Goal: Information Seeking & Learning: Learn about a topic

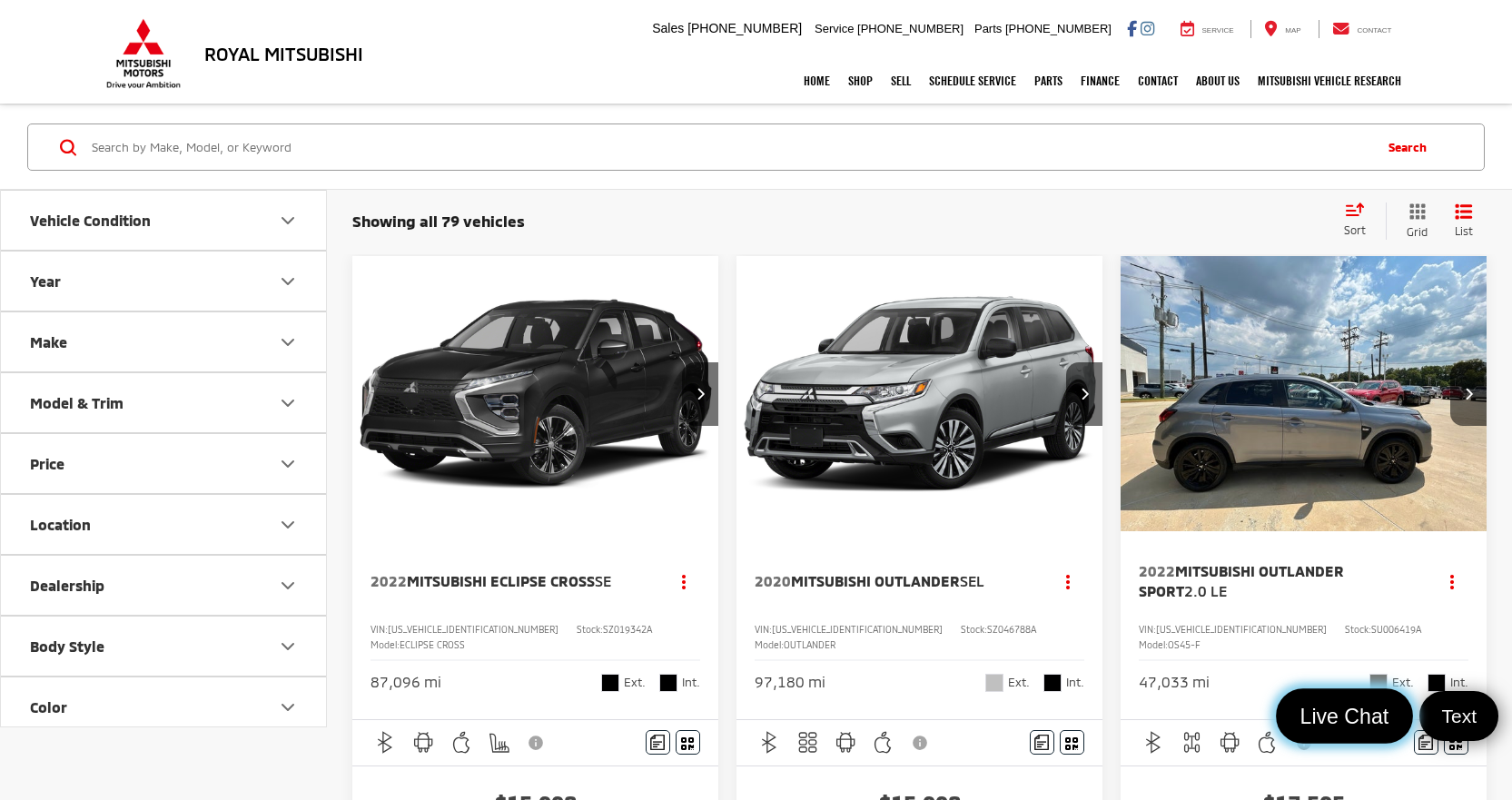
click at [1336, 710] on span "Live Chat" at bounding box center [1343, 717] width 109 height 27
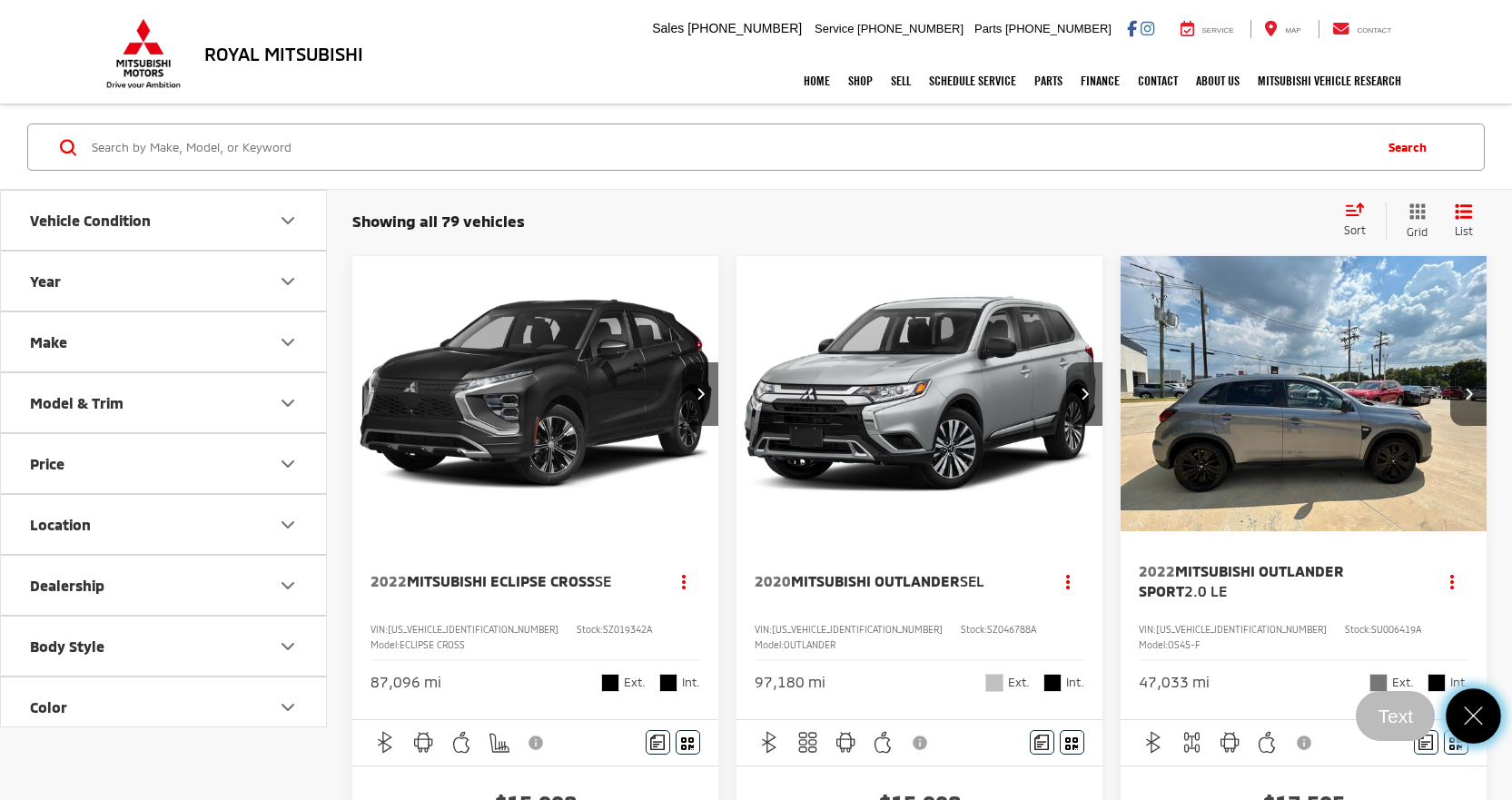
click at [1476, 707] on icon "Close" at bounding box center [1474, 717] width 27 height 27
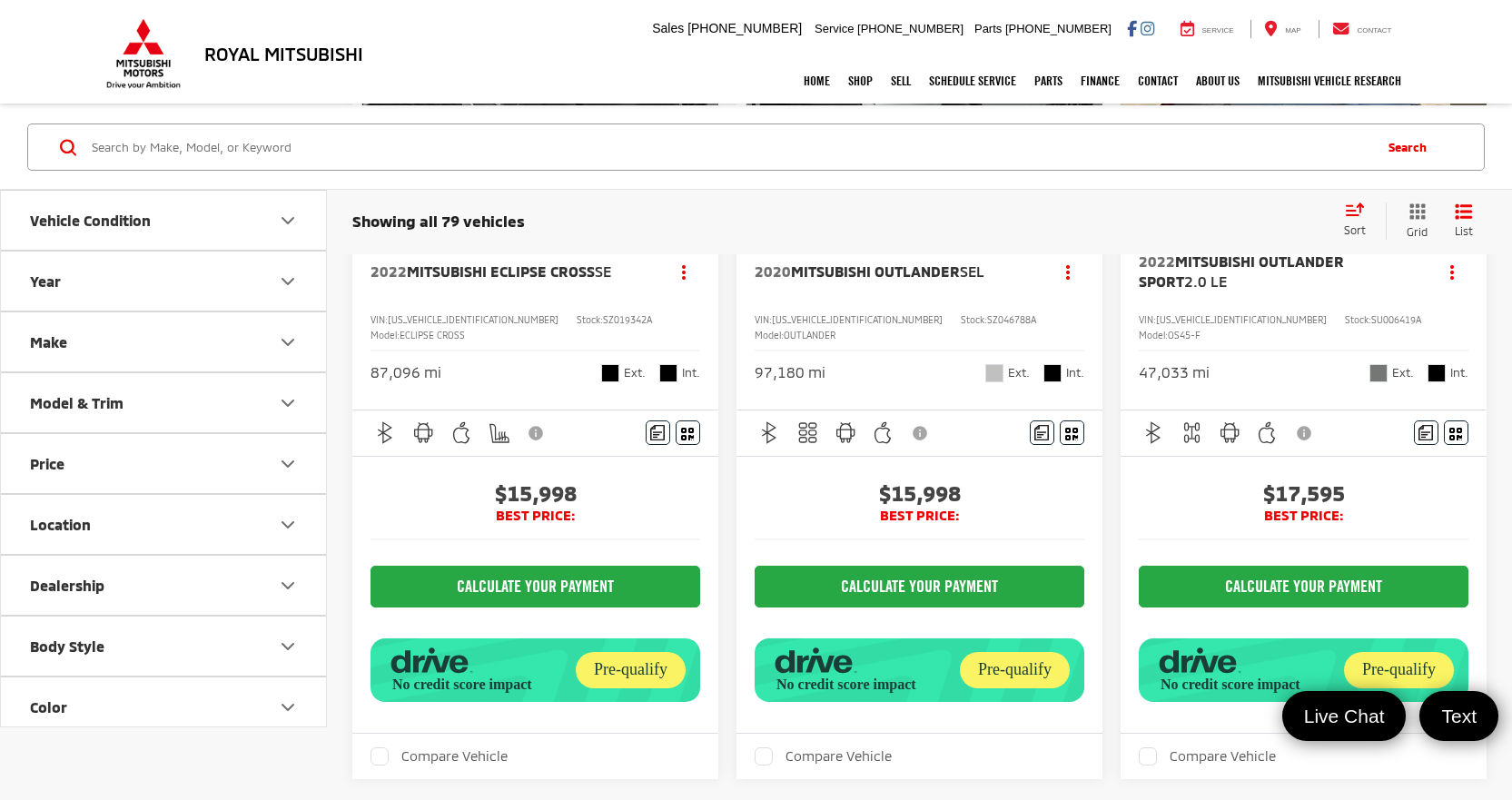
scroll to position [273, 0]
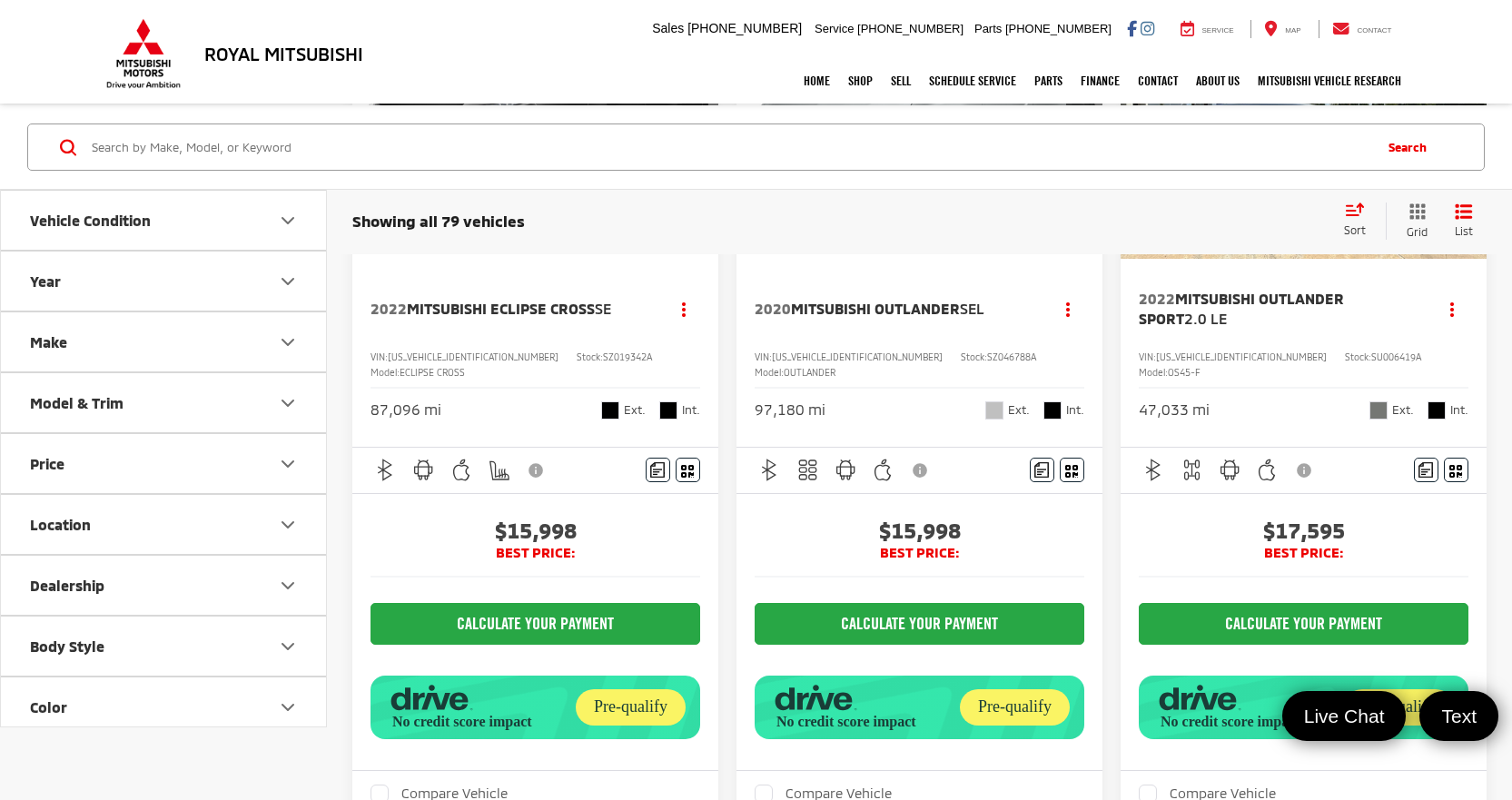
click at [458, 307] on span "Mitsubishi Eclipse Cross" at bounding box center [501, 309] width 188 height 17
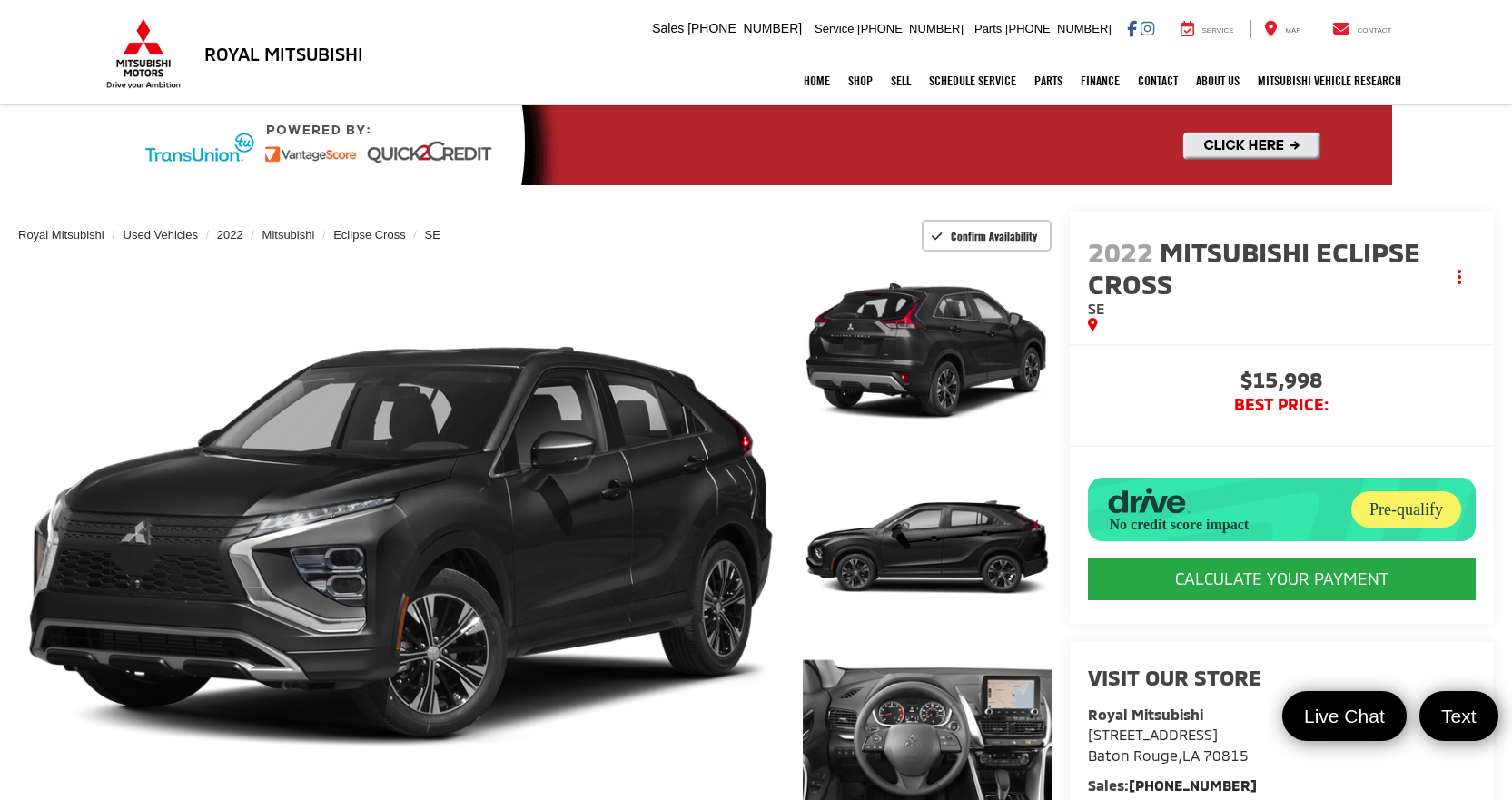
click at [1142, 501] on icon "button" at bounding box center [1147, 500] width 89 height 36
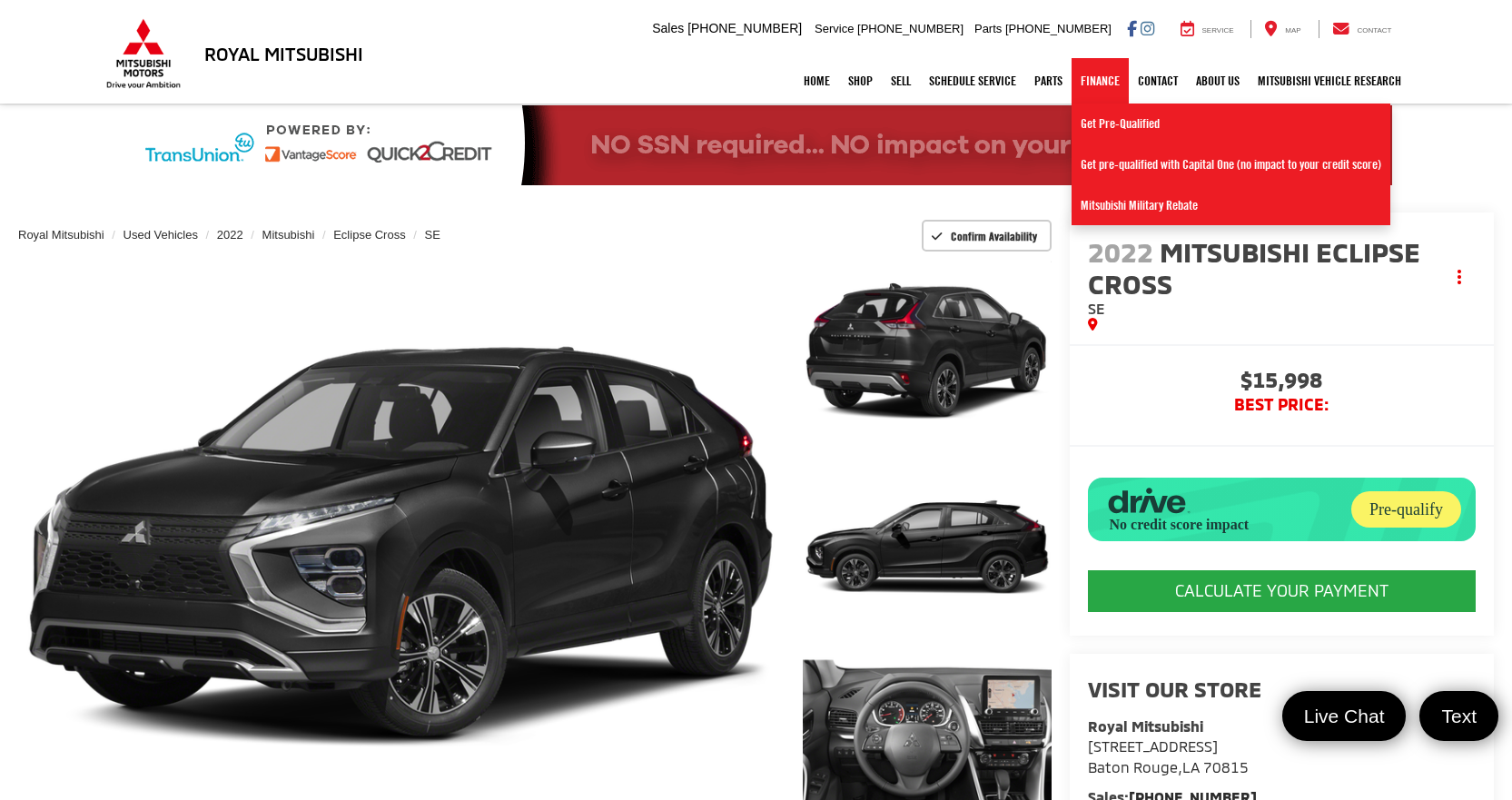
click at [1091, 85] on link "Finance" at bounding box center [1100, 80] width 57 height 45
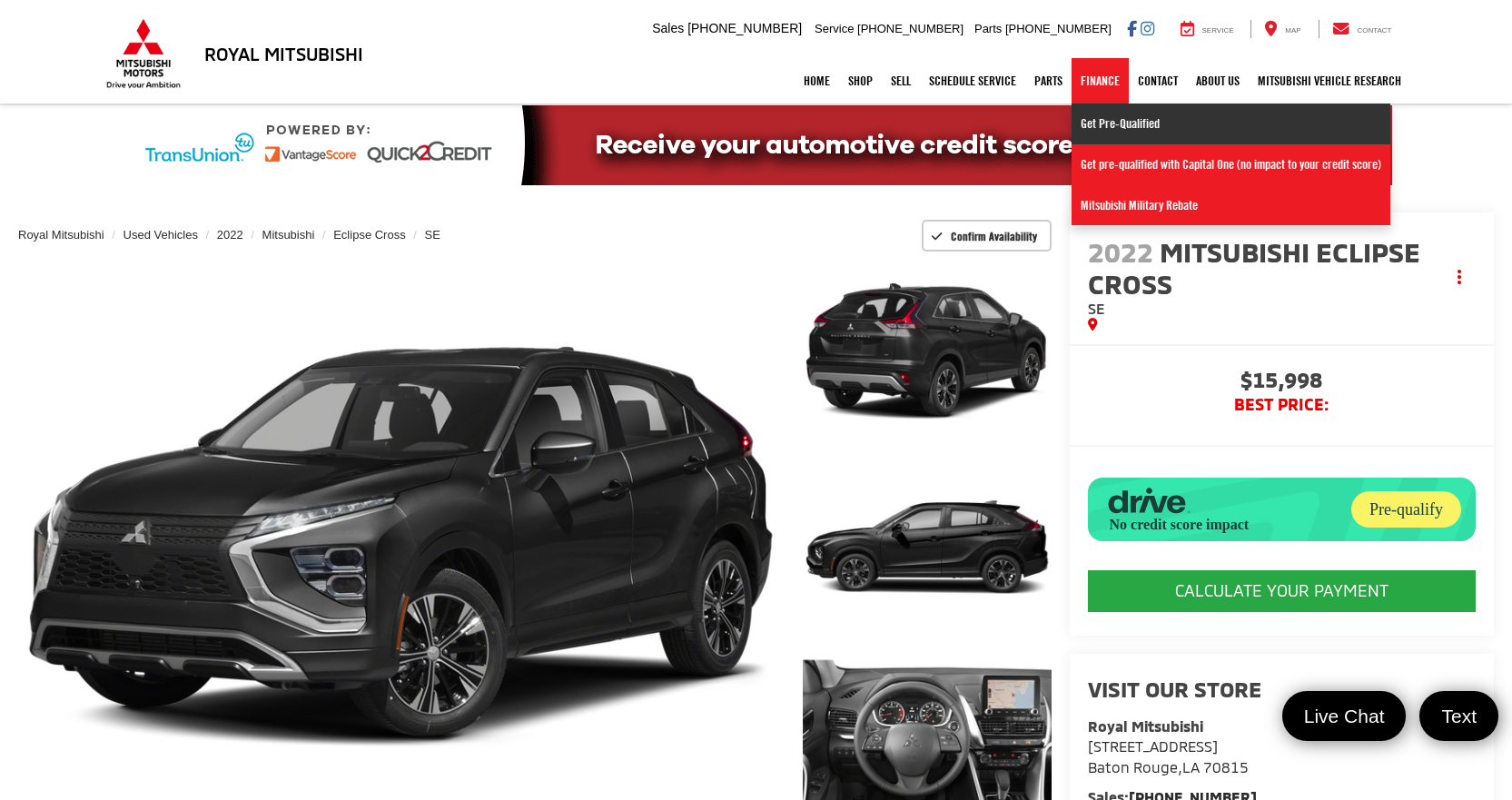
click at [1095, 123] on link "Get Pre-Qualified" at bounding box center [1231, 123] width 319 height 41
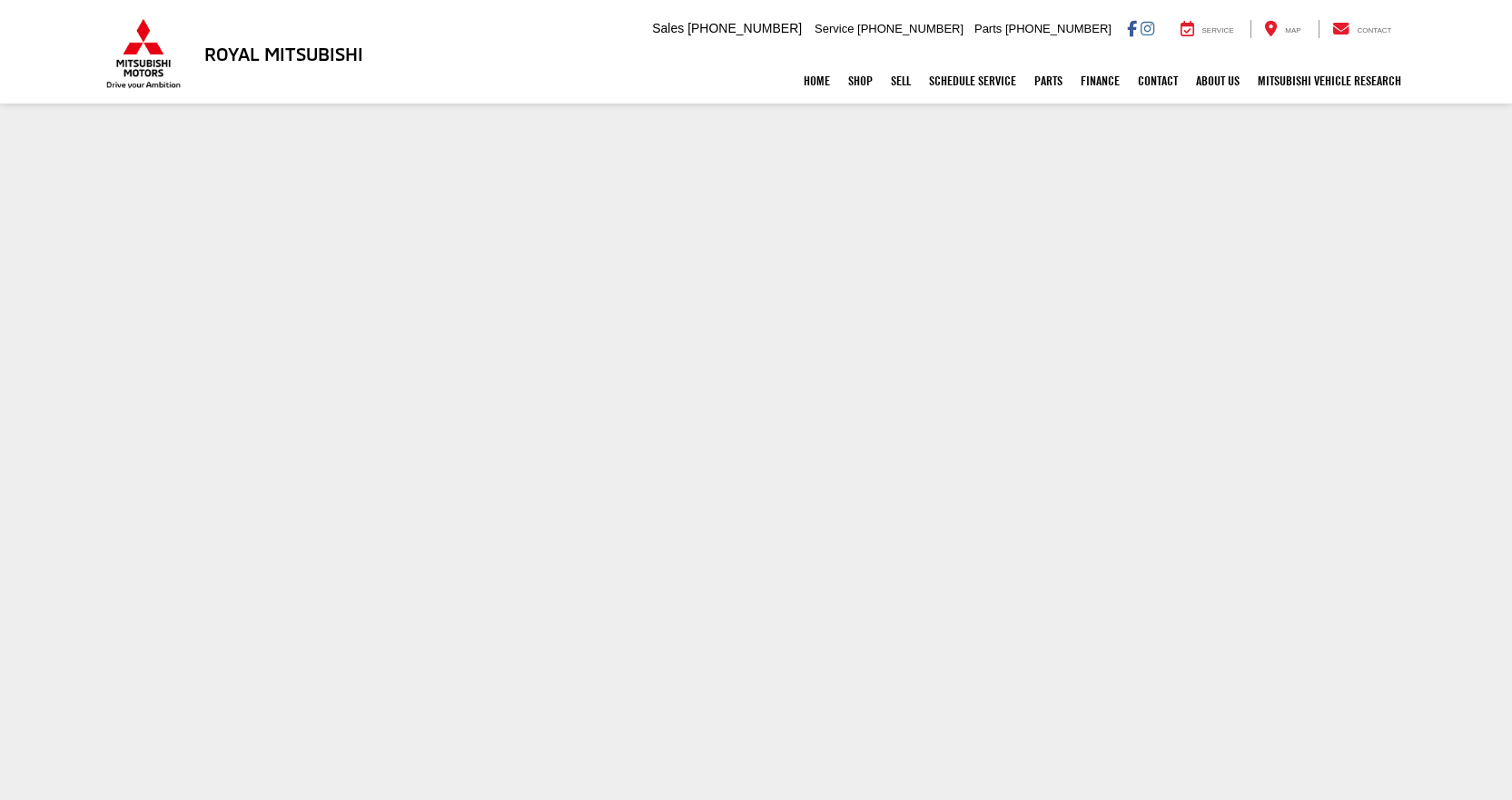
click at [1331, 664] on section at bounding box center [756, 536] width 1512 height 862
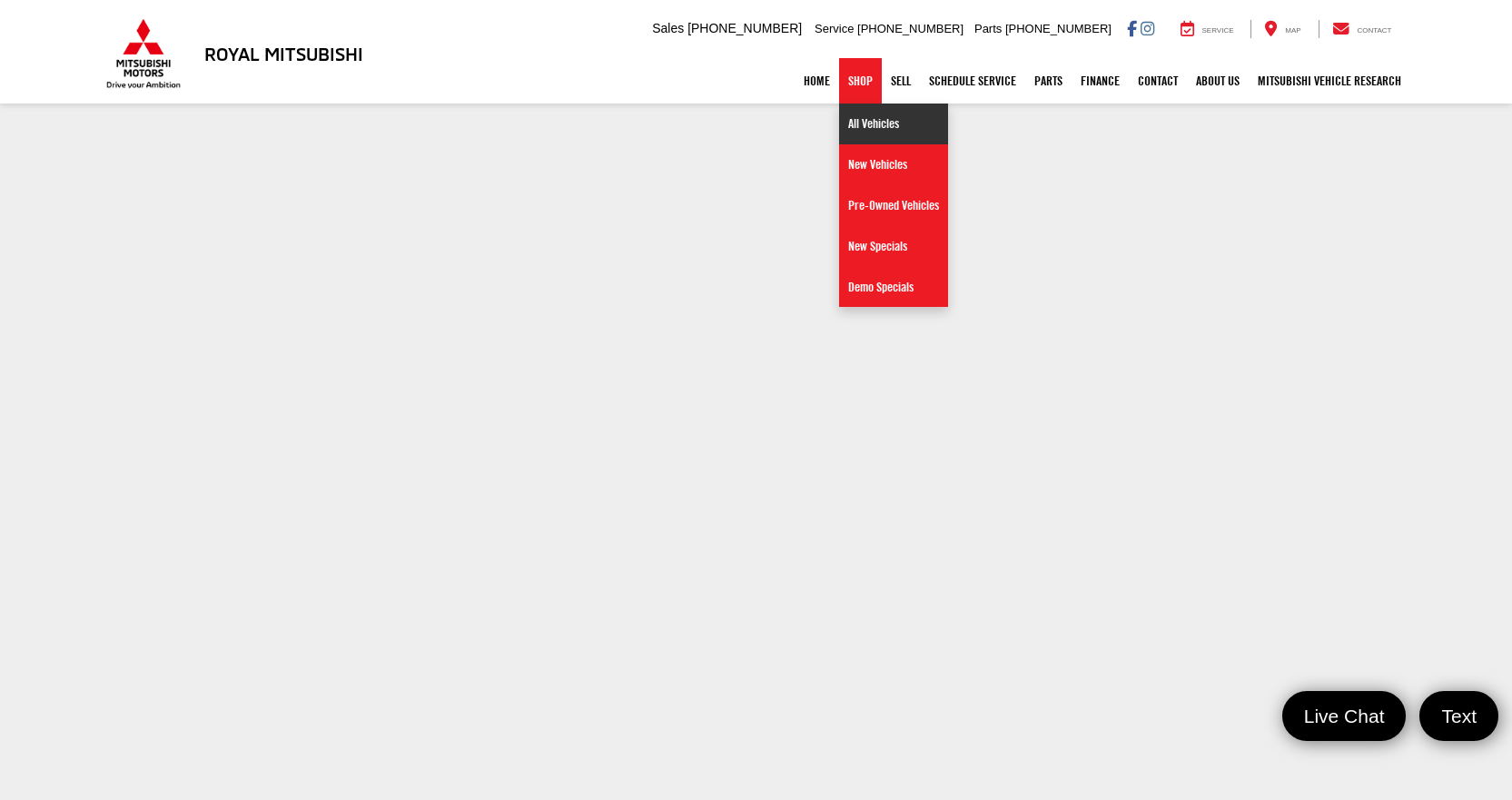
click at [857, 116] on link "All Vehicles" at bounding box center [893, 123] width 109 height 41
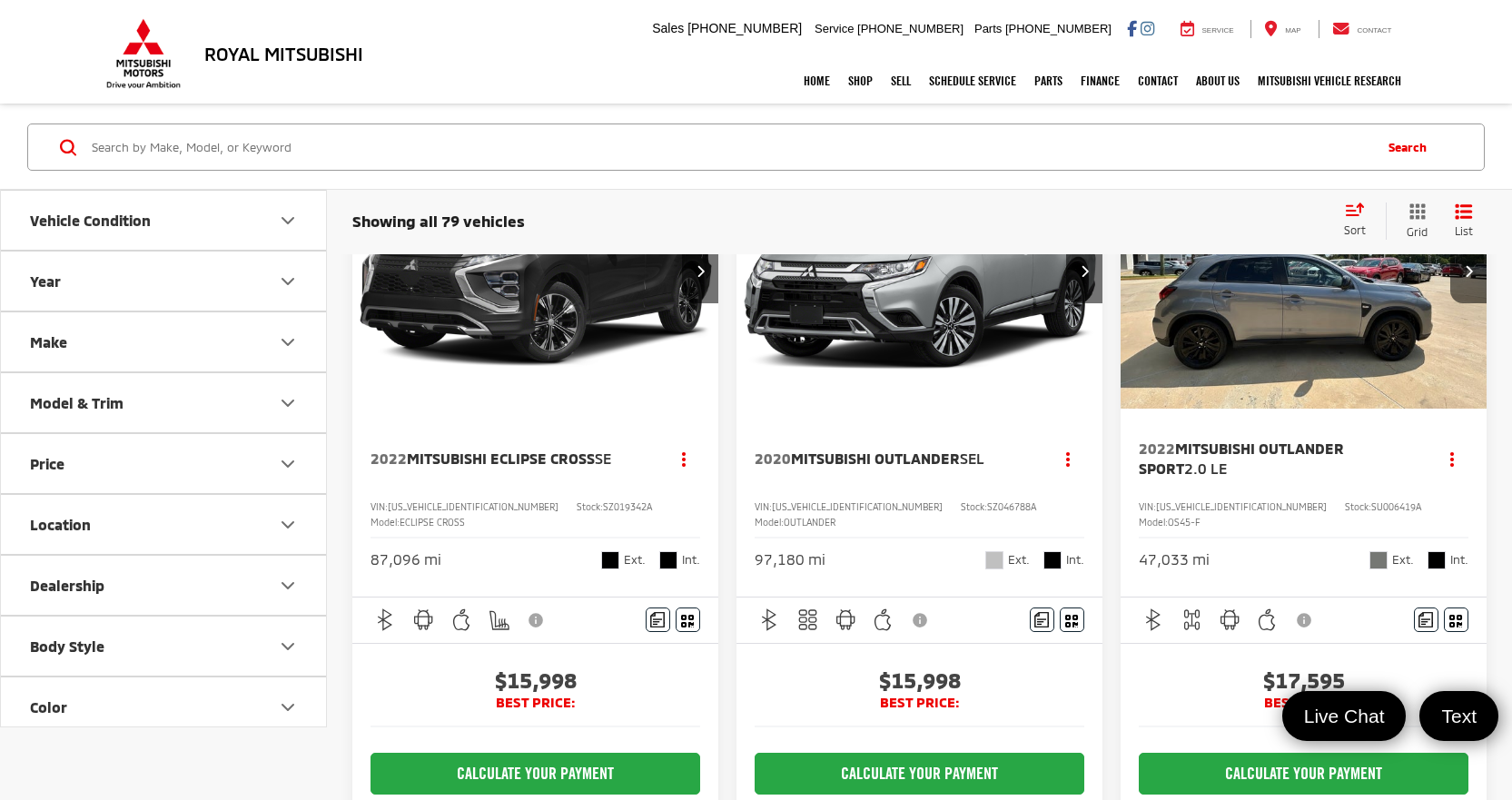
scroll to position [91, 0]
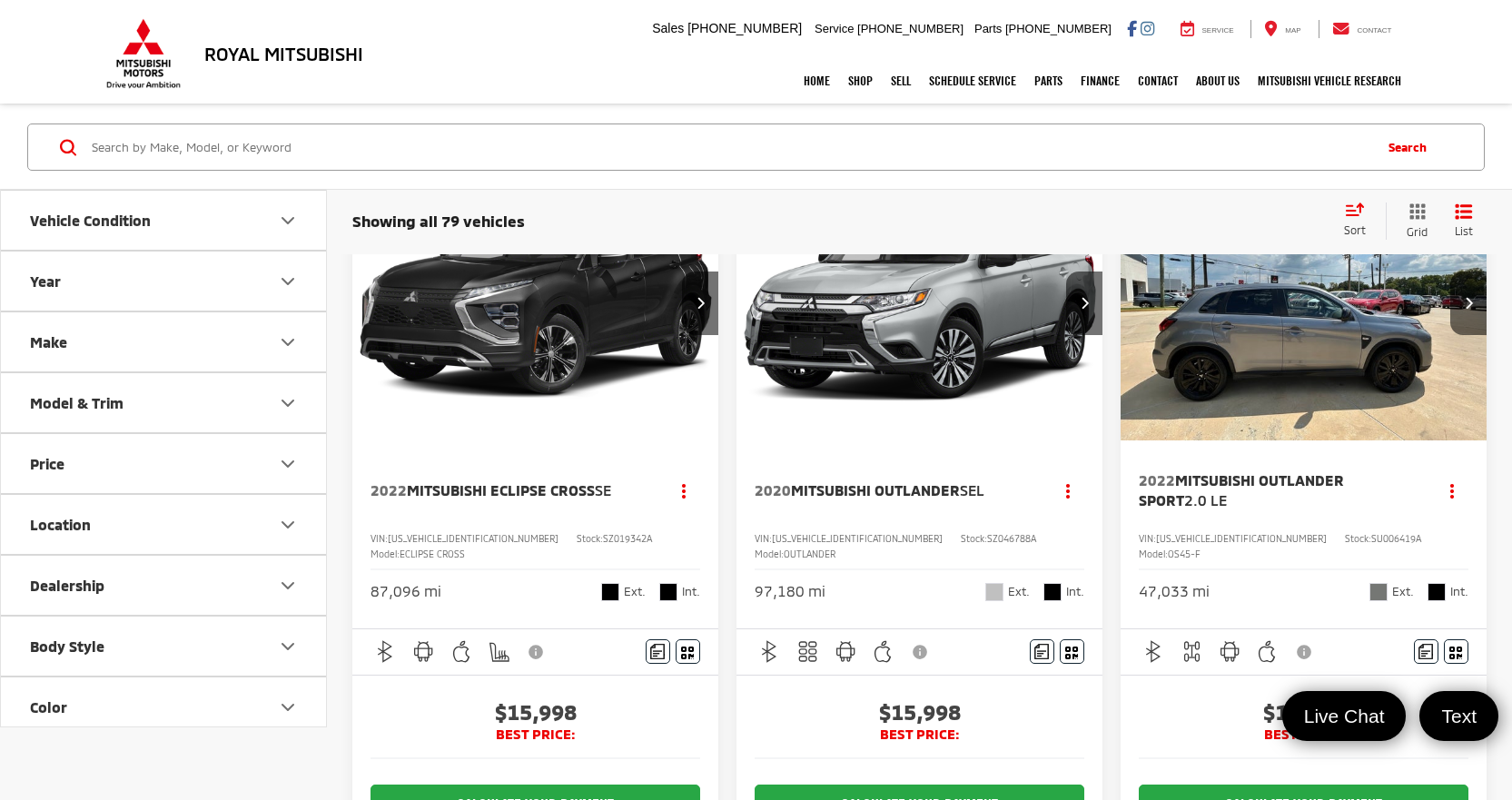
click at [603, 536] on span "SZ019342A" at bounding box center [628, 539] width 49 height 11
copy span "SZ019342A"
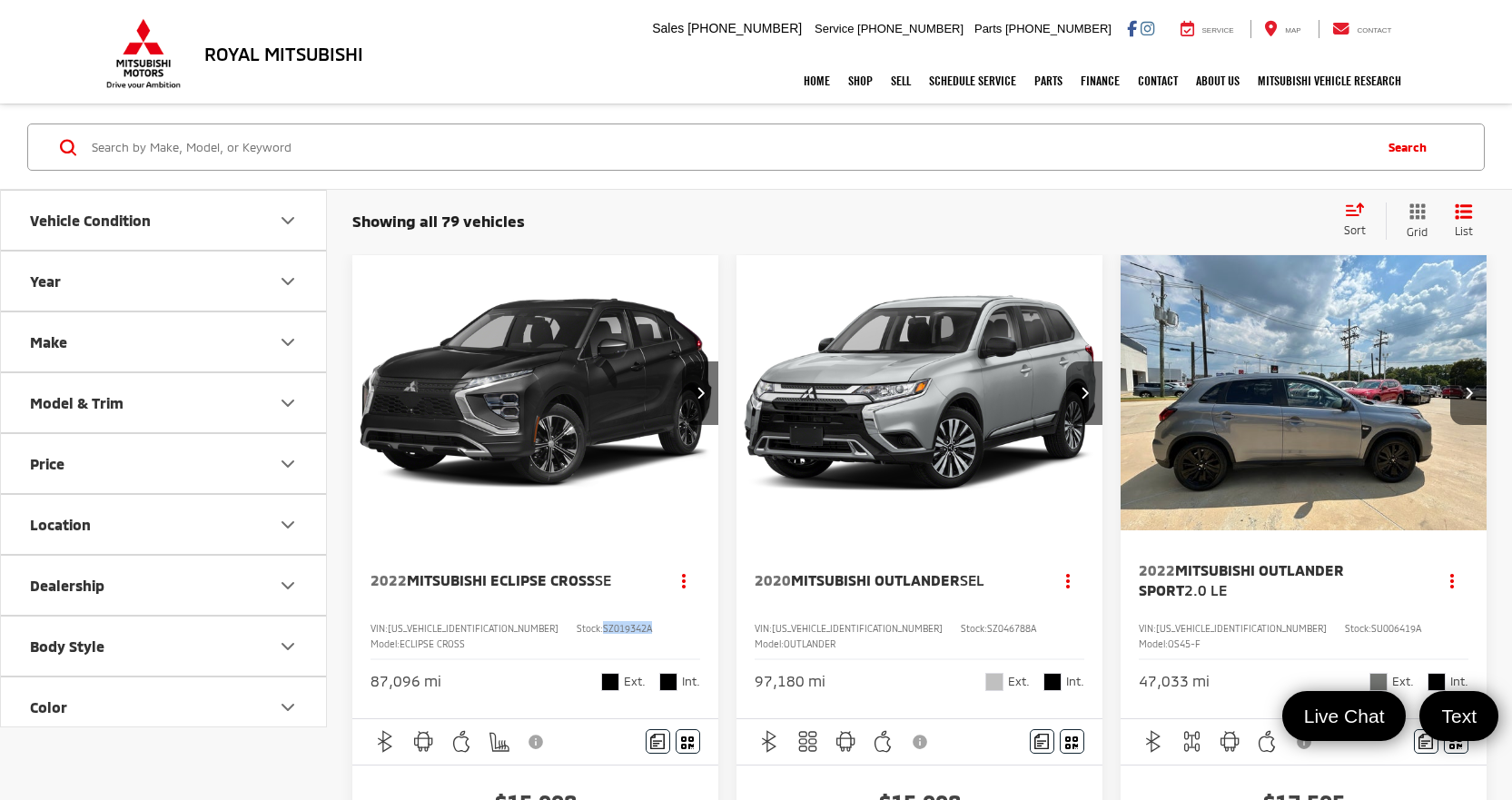
scroll to position [0, 0]
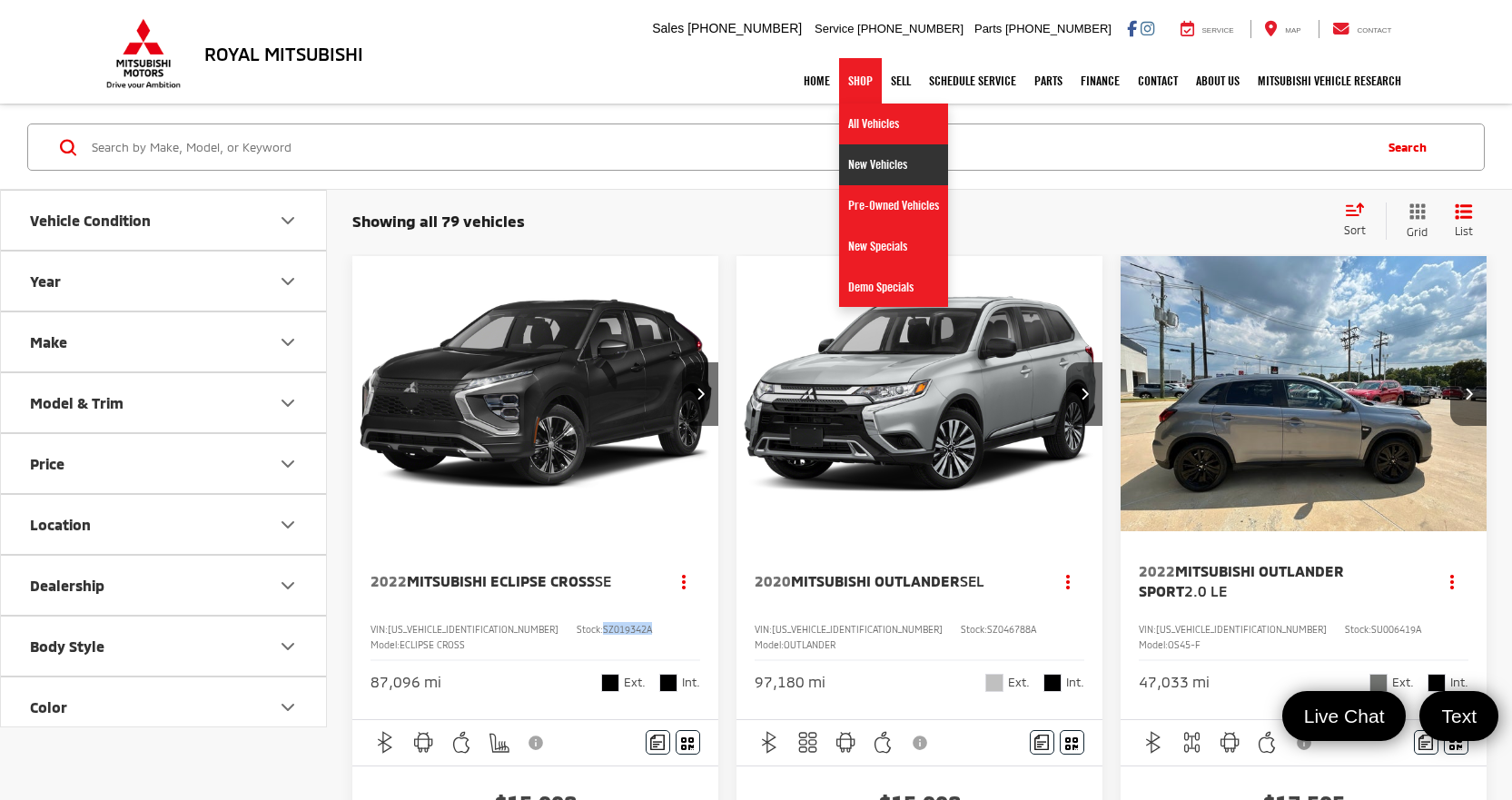
click at [860, 156] on link "New Vehicles" at bounding box center [893, 165] width 109 height 41
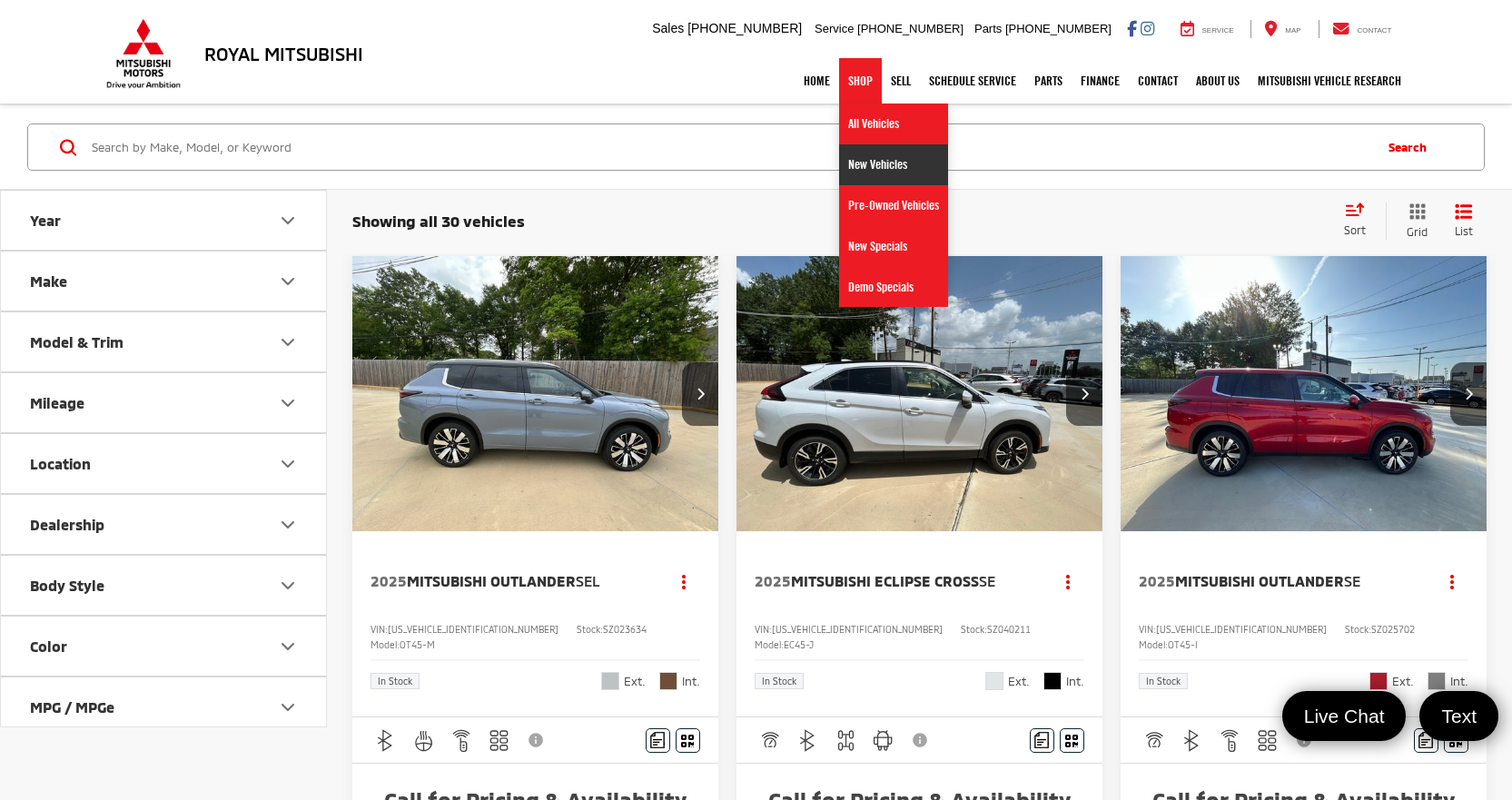
click at [862, 159] on link "New Vehicles" at bounding box center [893, 165] width 109 height 41
drag, startPoint x: 857, startPoint y: 157, endPoint x: 847, endPoint y: 149, distance: 12.8
click at [857, 157] on link "New Vehicles" at bounding box center [893, 165] width 109 height 41
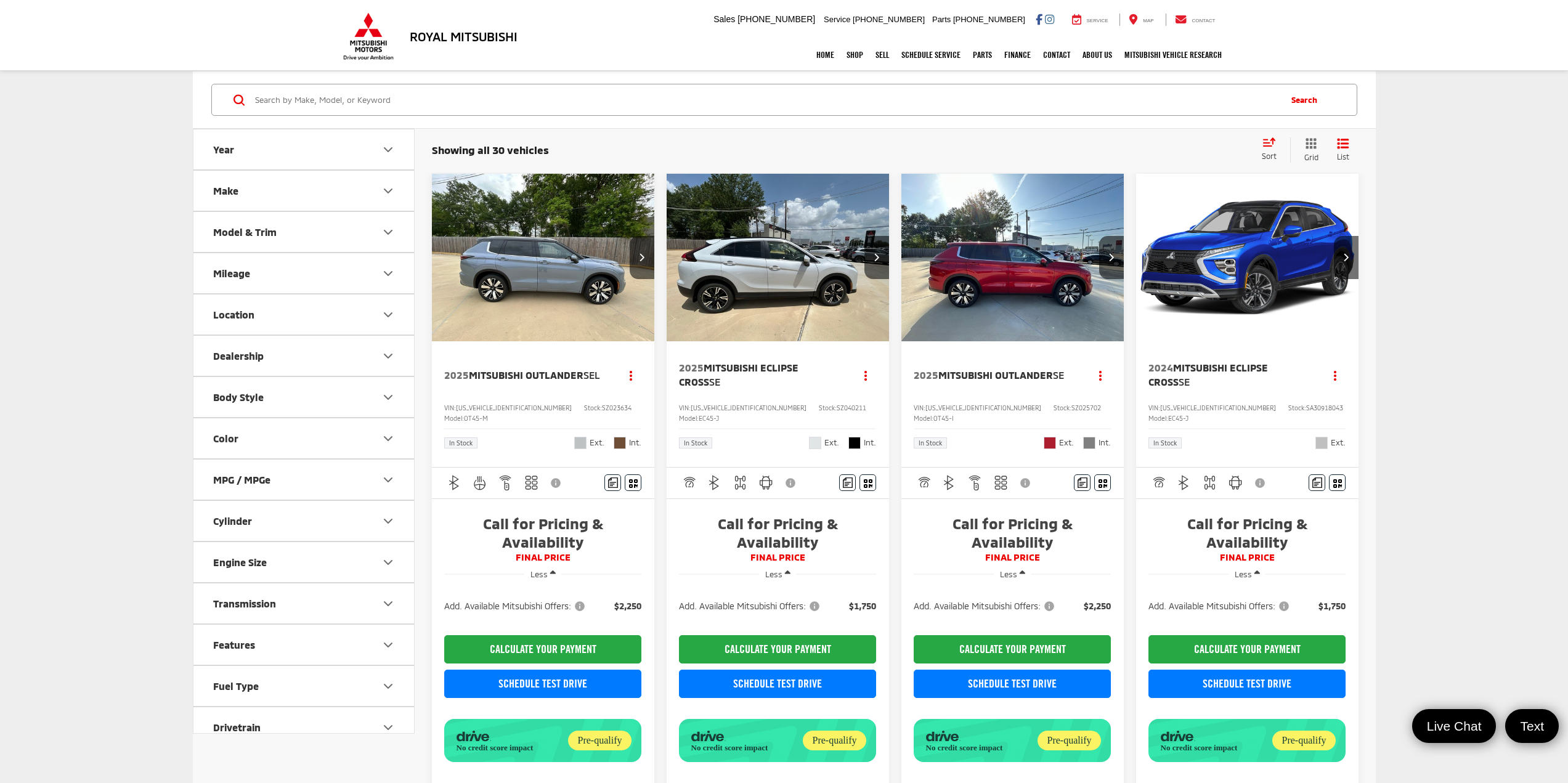
click at [857, 150] on div "Sort" at bounding box center [1273, 150] width 35 height 24
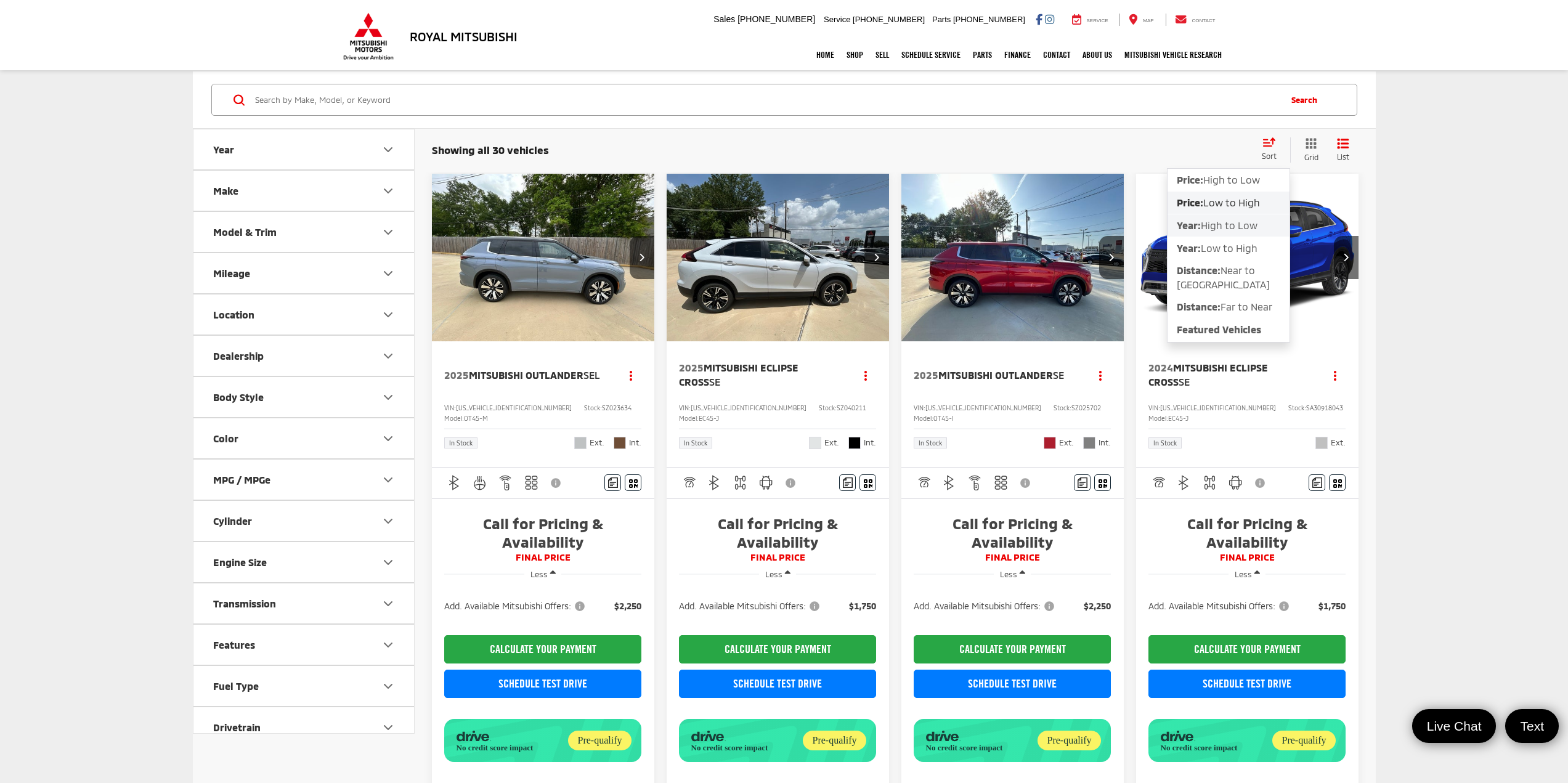
click at [857, 231] on span "High to Low" at bounding box center [1229, 225] width 57 height 12
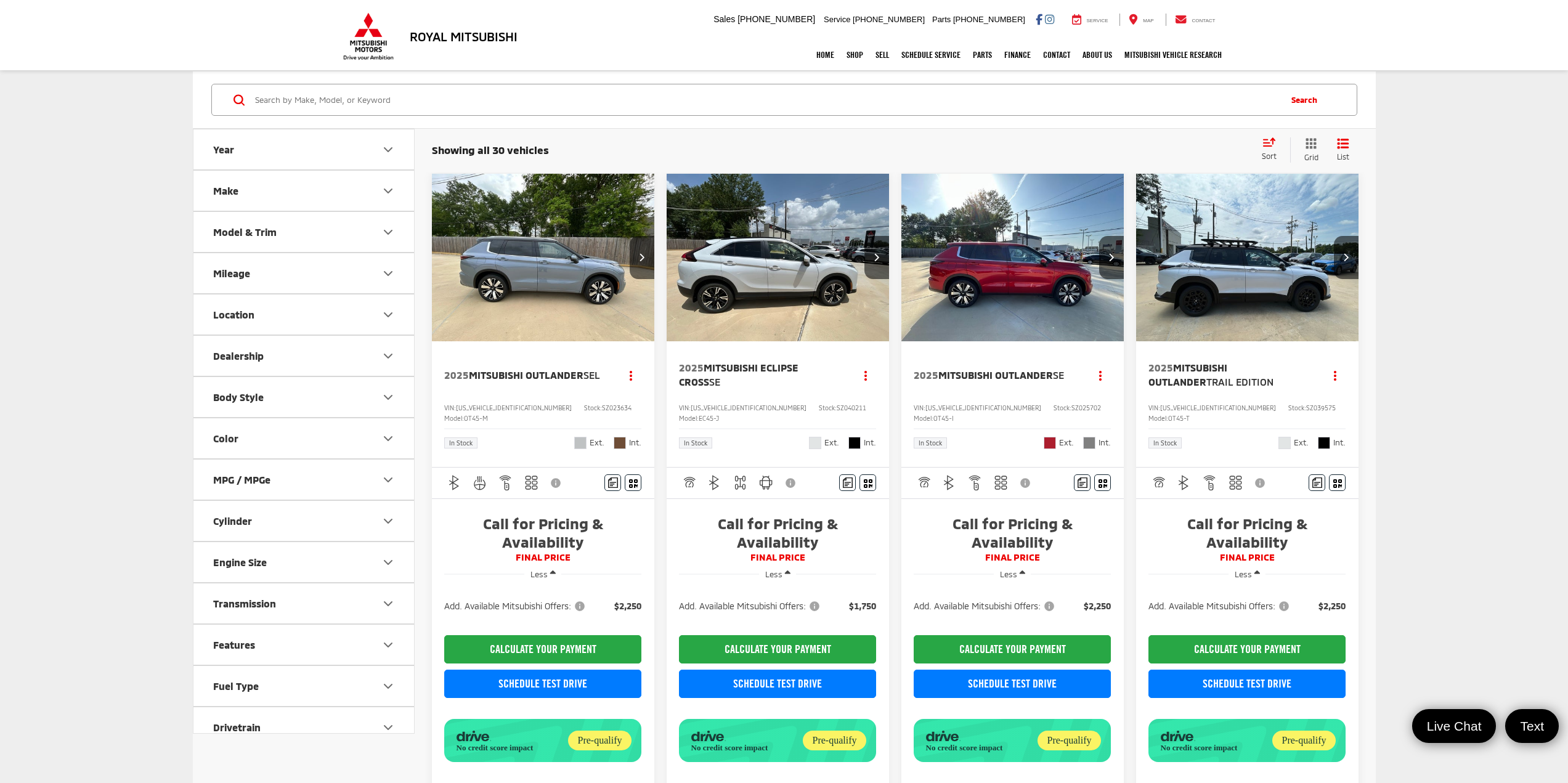
click at [392, 157] on button "Year" at bounding box center [304, 149] width 222 height 40
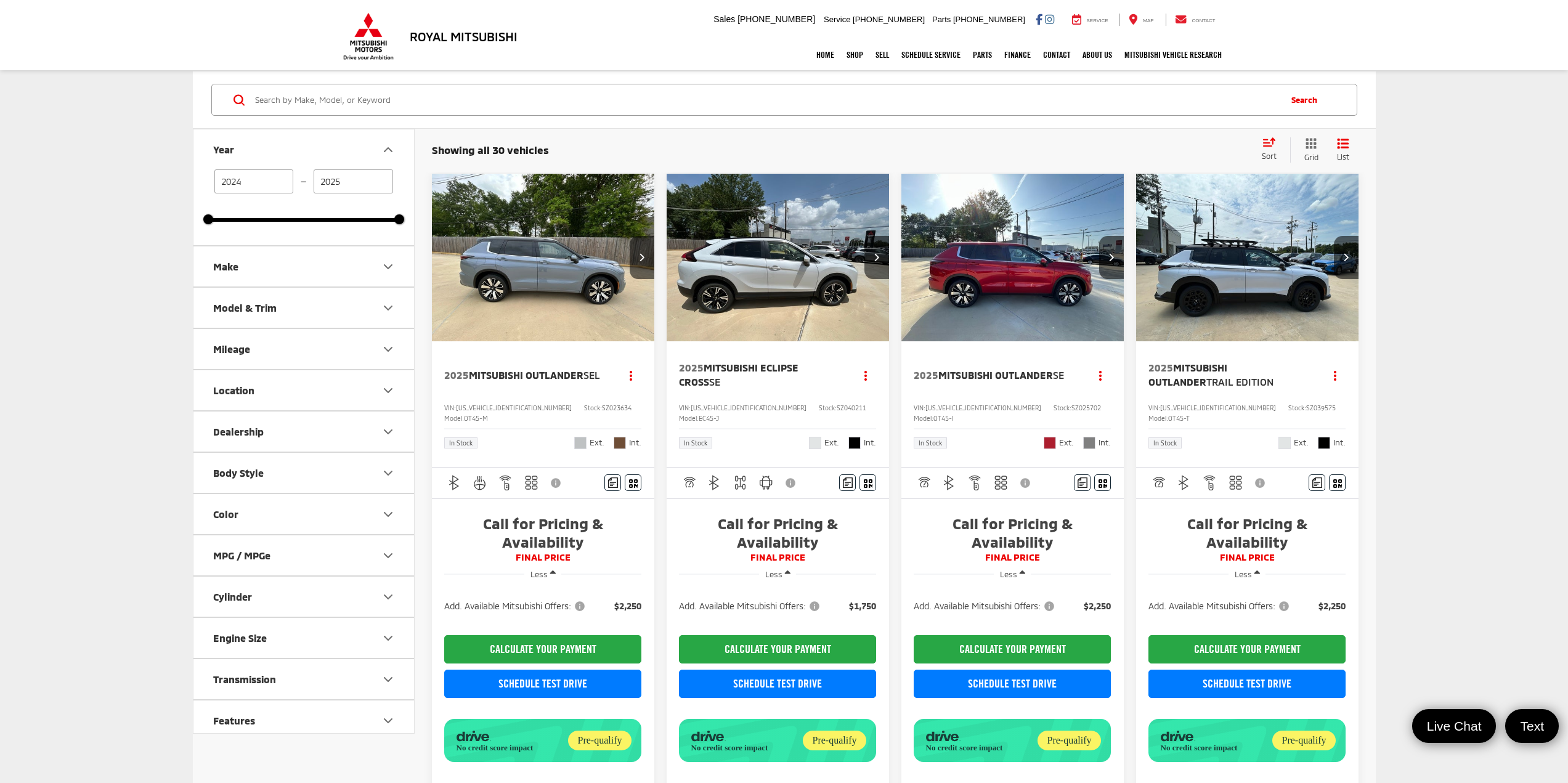
click at [268, 311] on div "Model & Trim" at bounding box center [245, 308] width 64 height 12
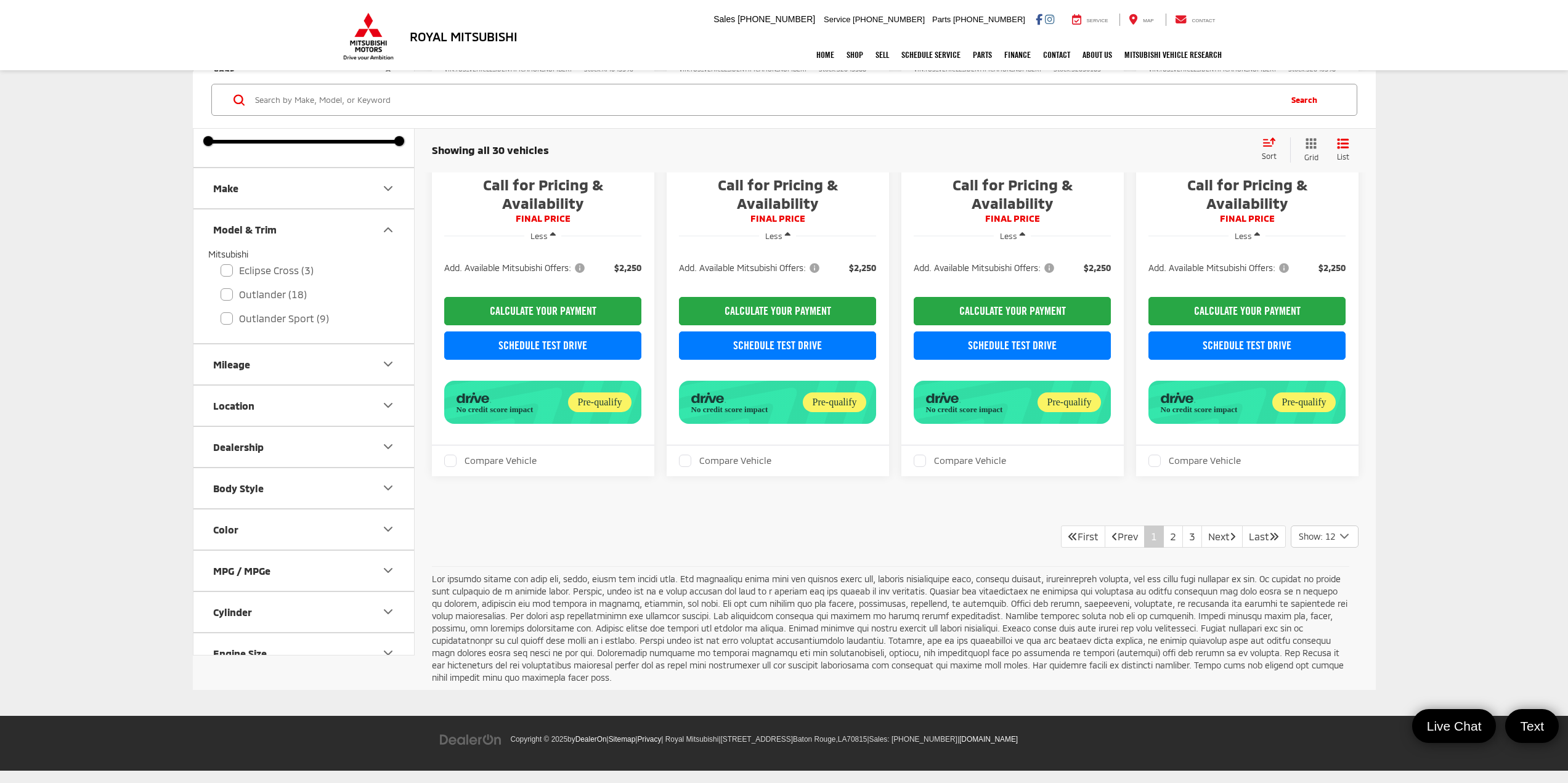
scroll to position [1788, 0]
click at [857, 427] on link "2" at bounding box center [1172, 536] width 20 height 22
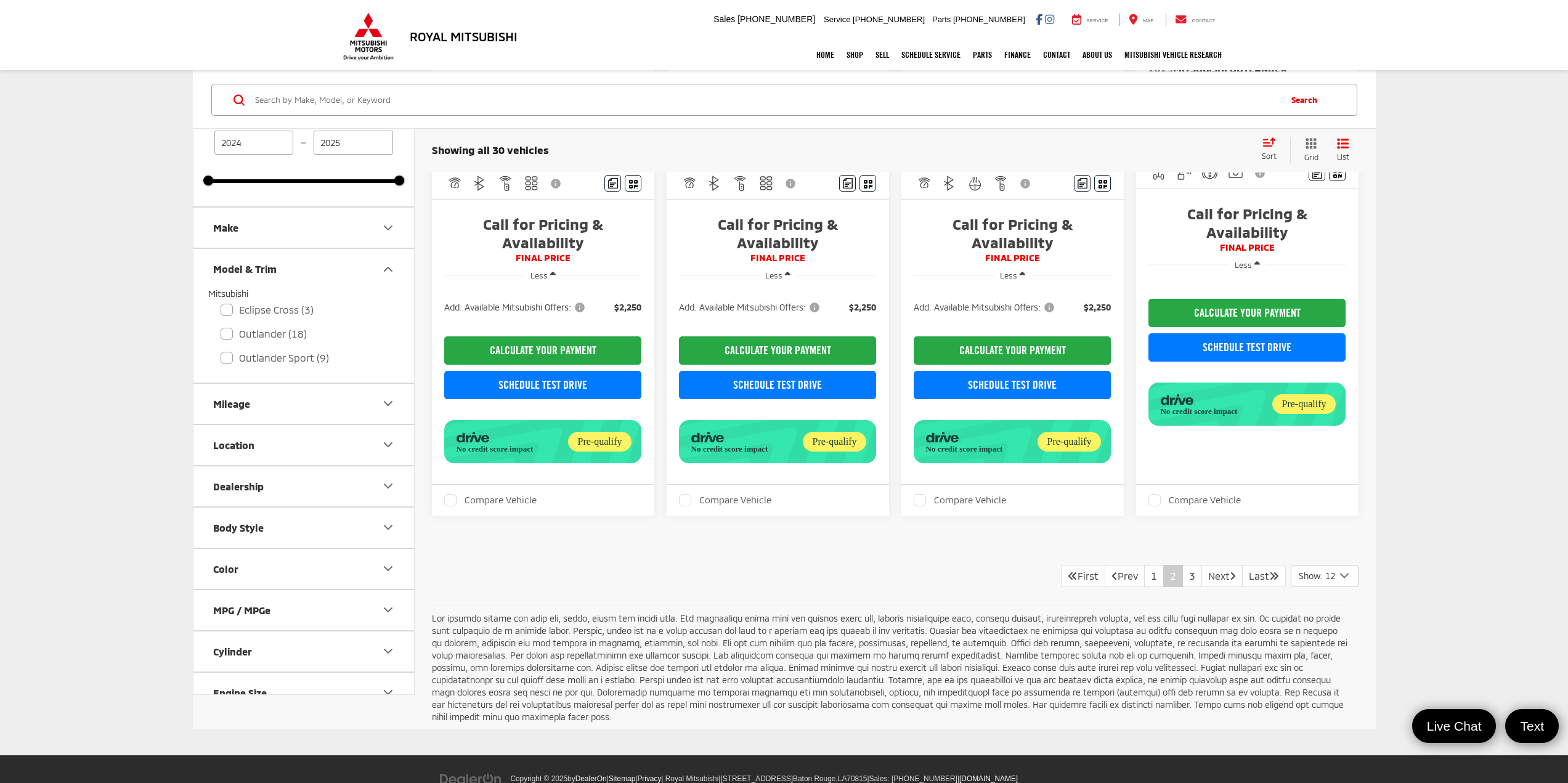
scroll to position [1725, 0]
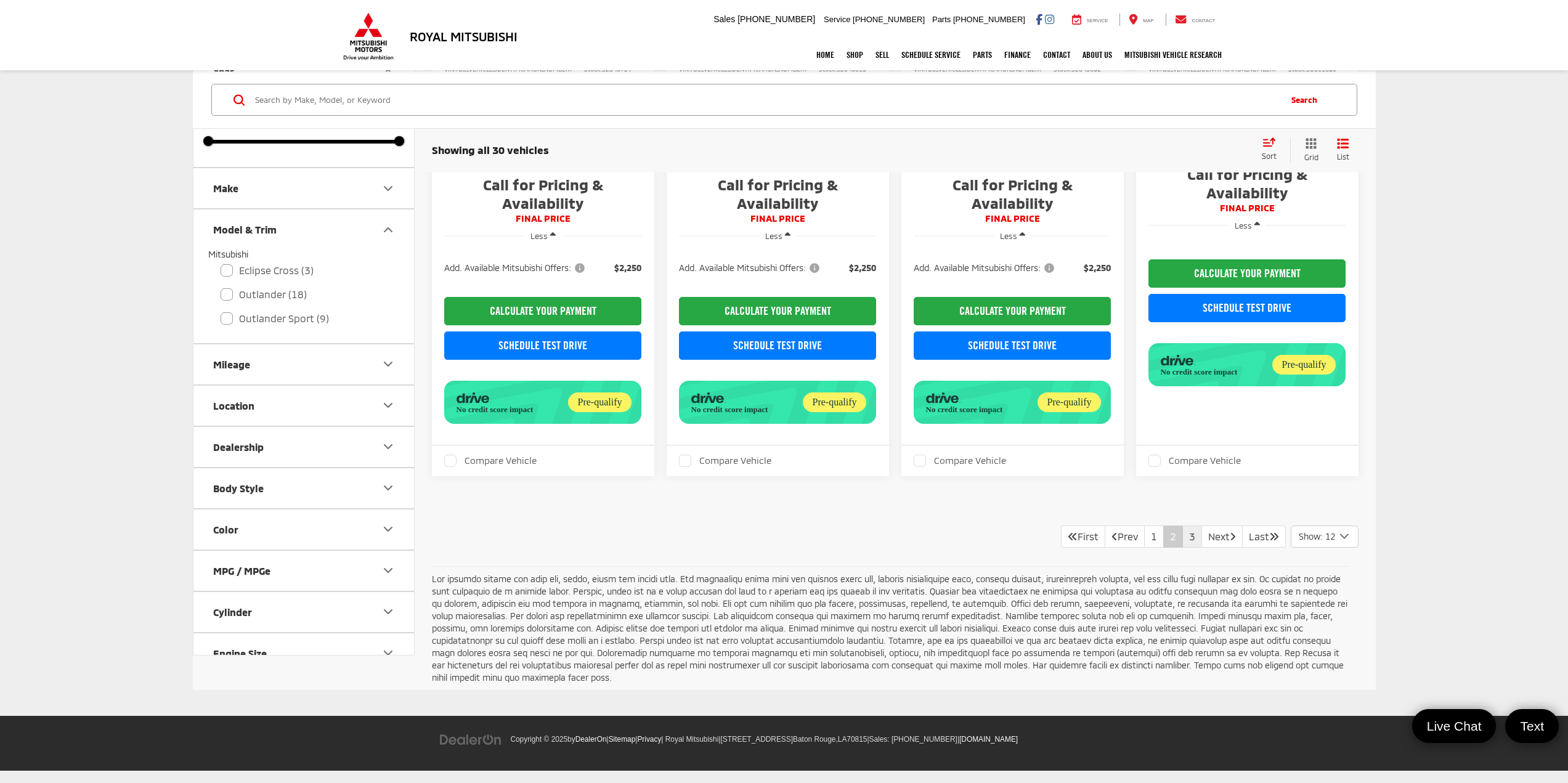
click at [857, 427] on link "3" at bounding box center [1192, 536] width 20 height 22
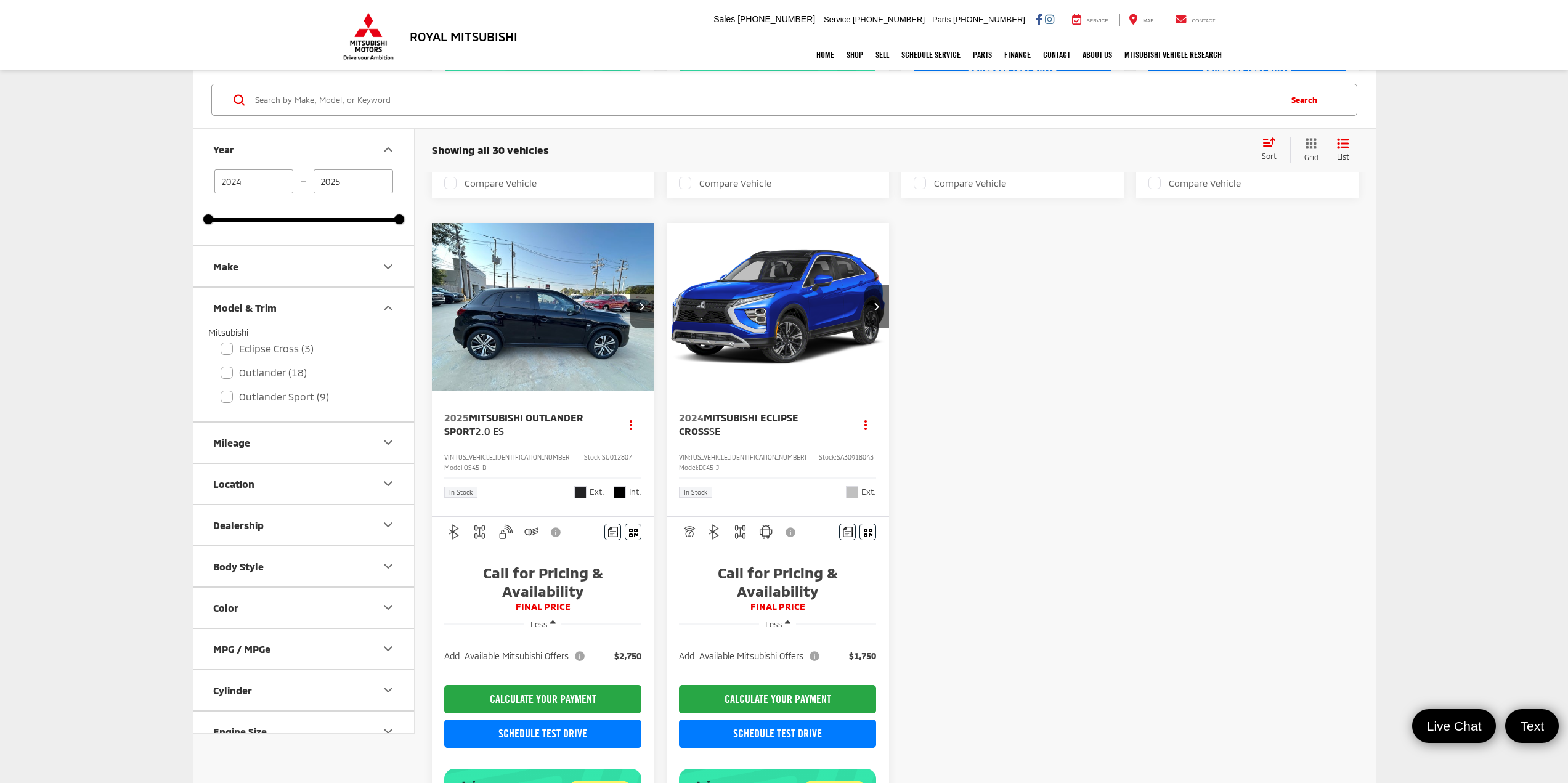
scroll to position [863, 0]
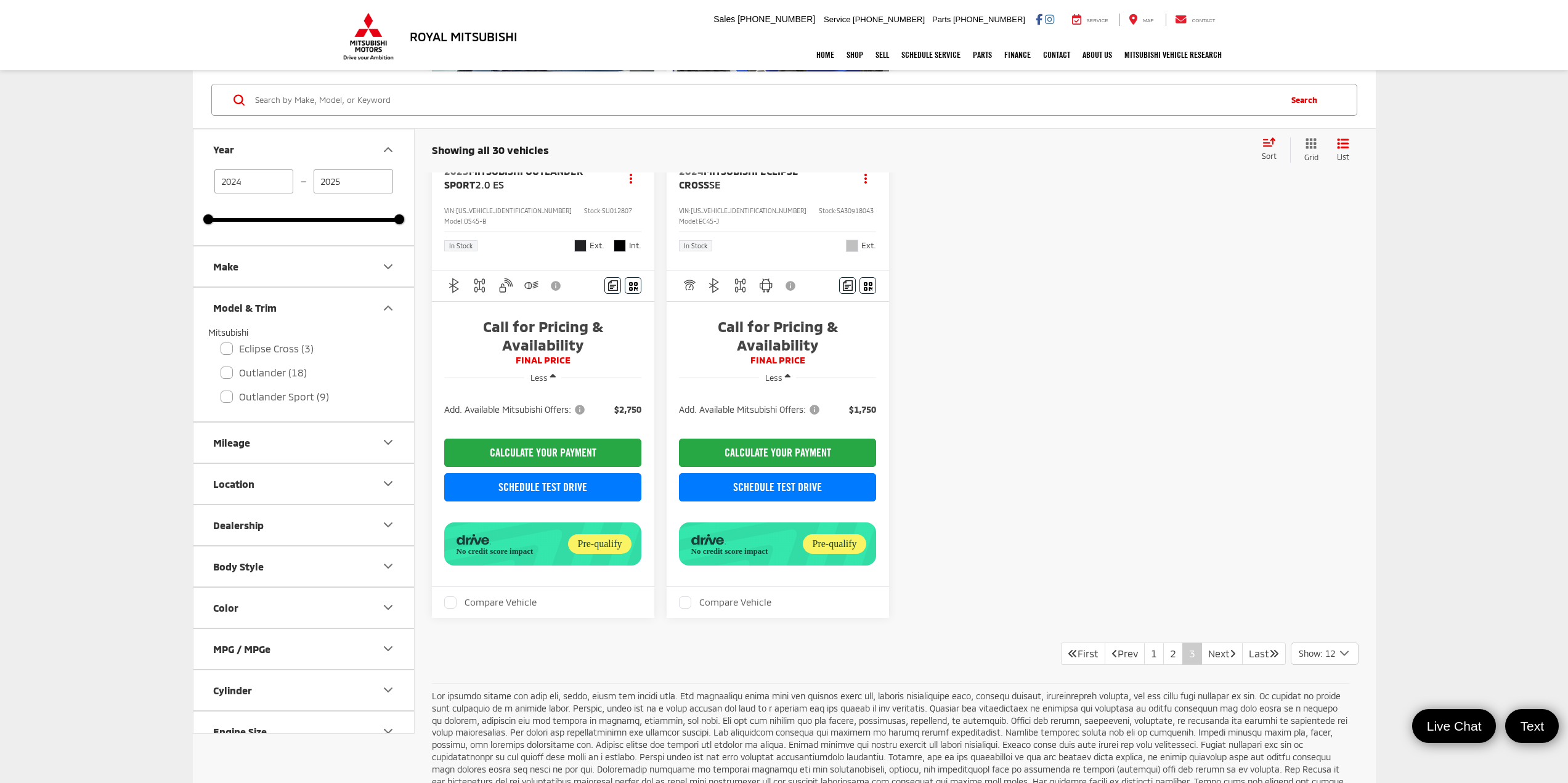
click at [792, 367] on span "FINAL PRICE" at bounding box center [778, 360] width 198 height 12
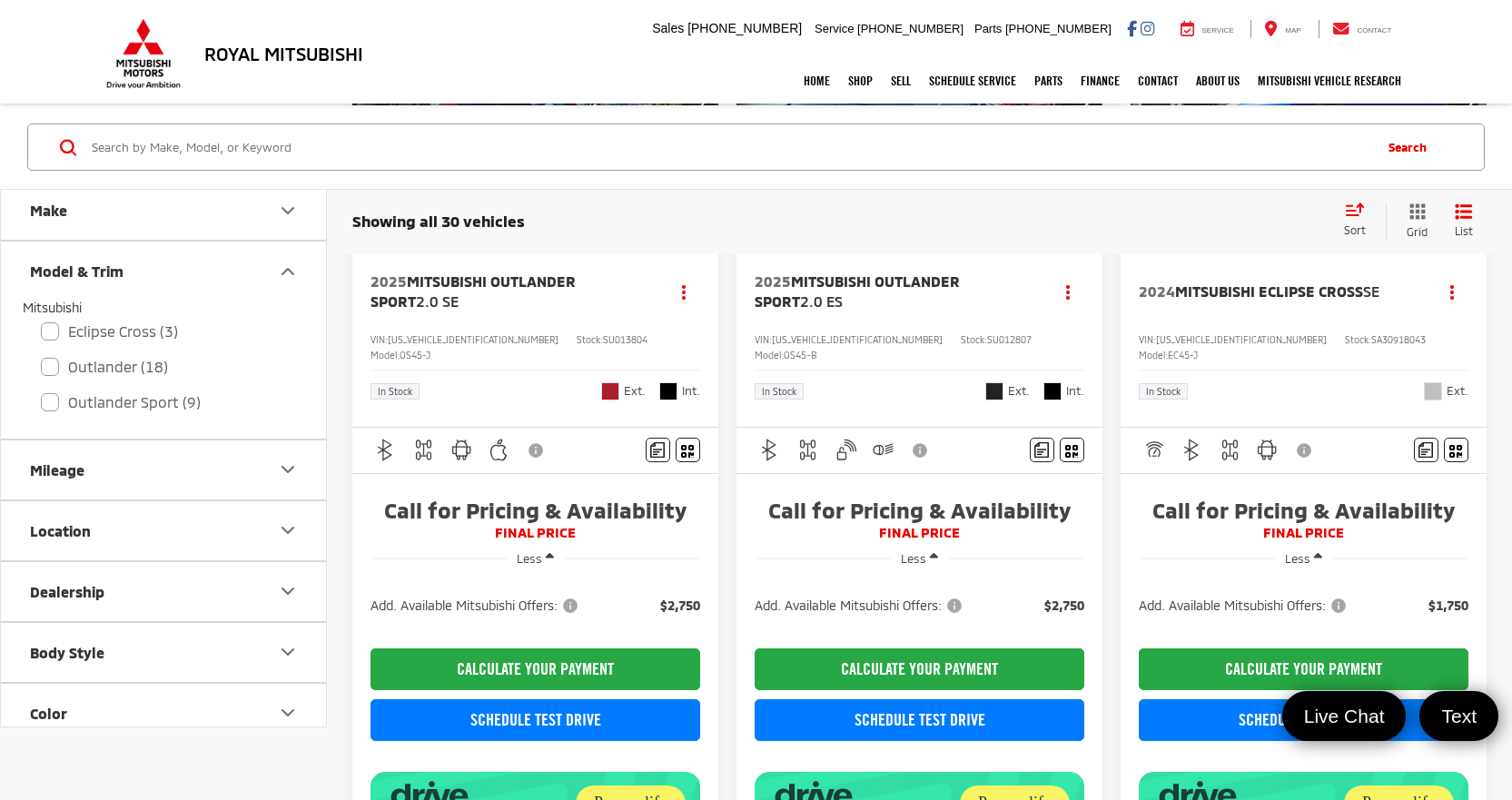
scroll to position [182, 0]
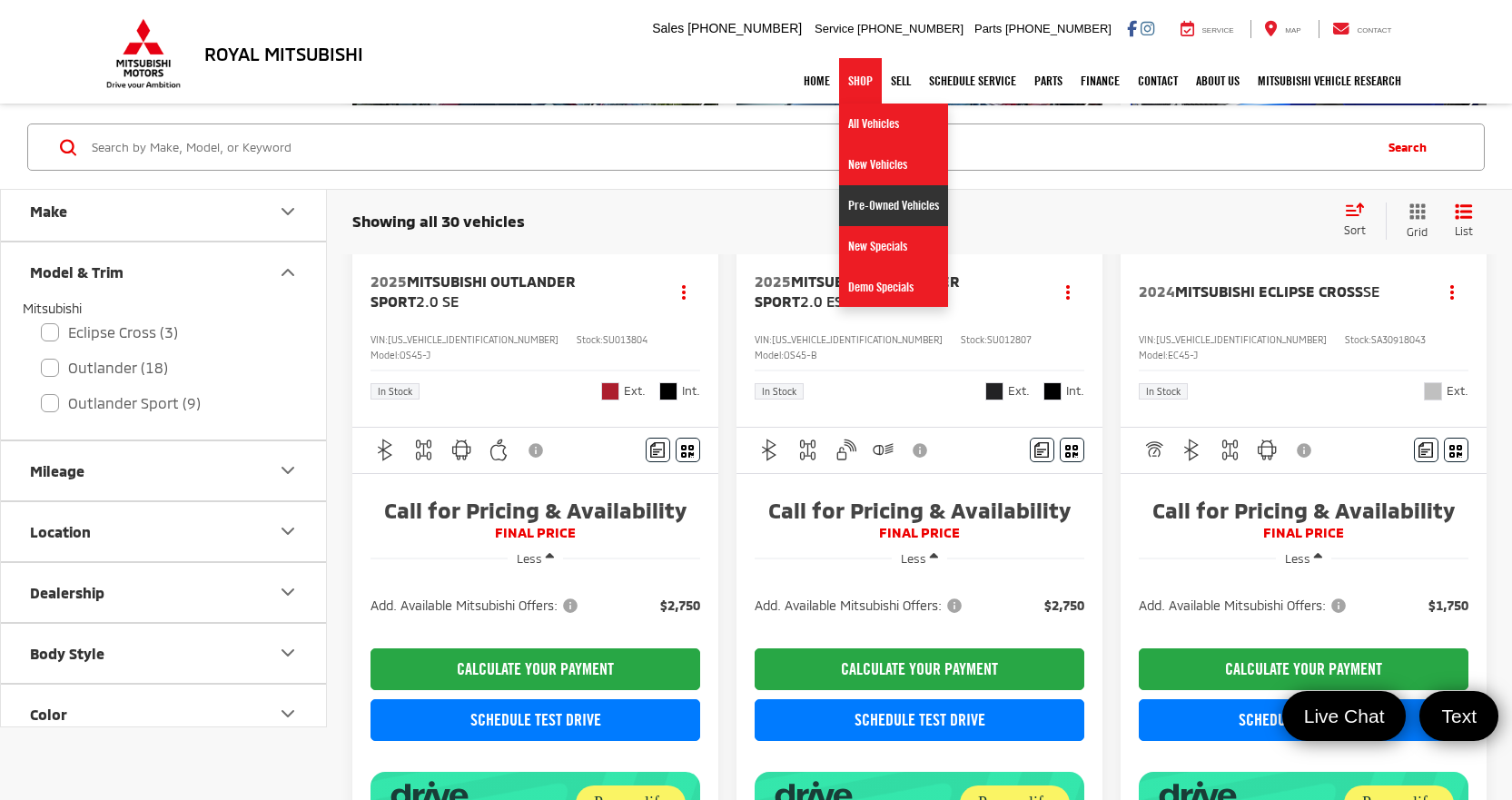
click at [866, 202] on link "Pre-Owned Vehicles" at bounding box center [893, 205] width 109 height 41
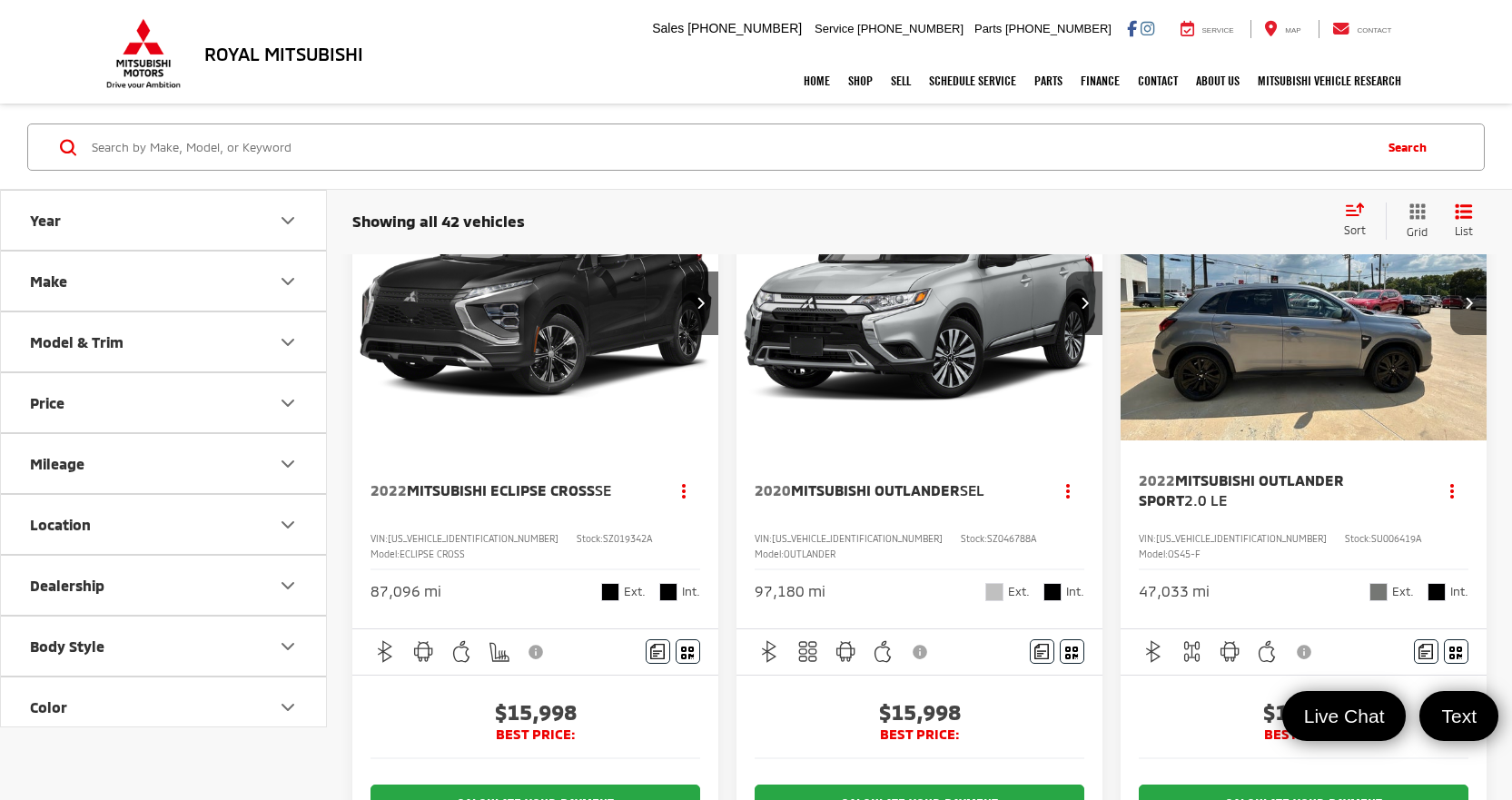
scroll to position [182, 0]
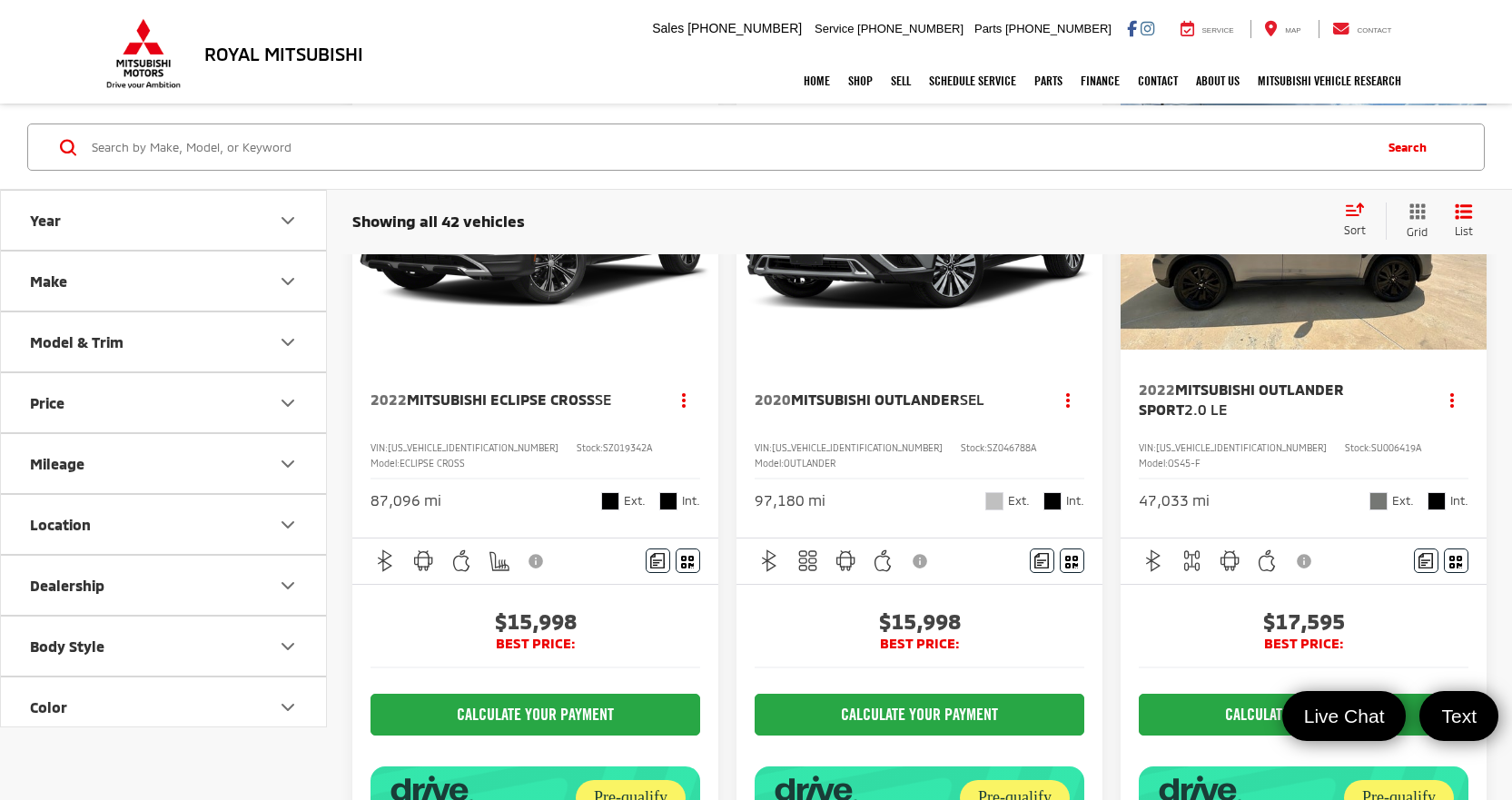
click at [1346, 220] on div "Sort" at bounding box center [1361, 221] width 51 height 36
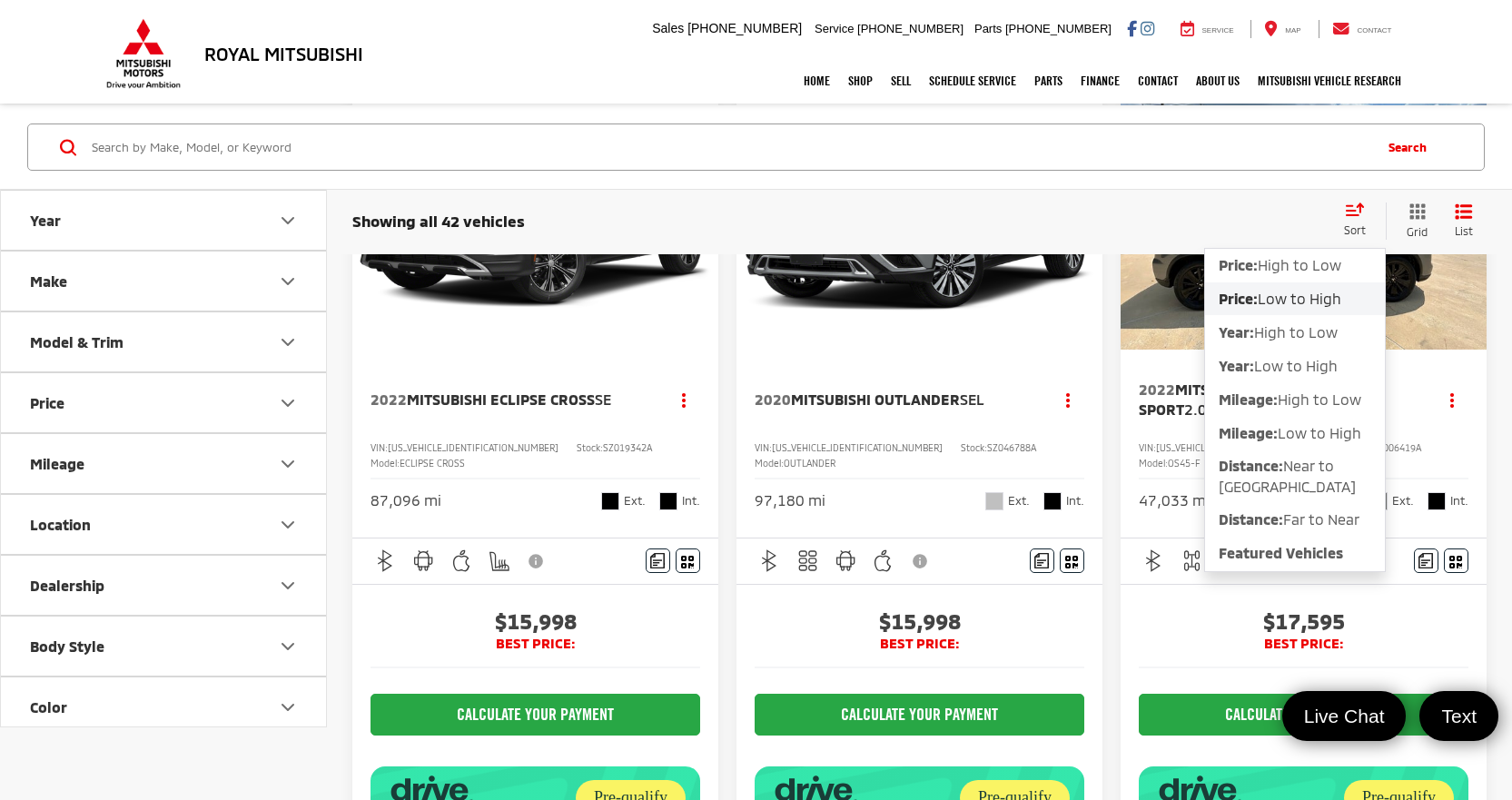
click at [1300, 294] on span "Low to High" at bounding box center [1300, 298] width 83 height 17
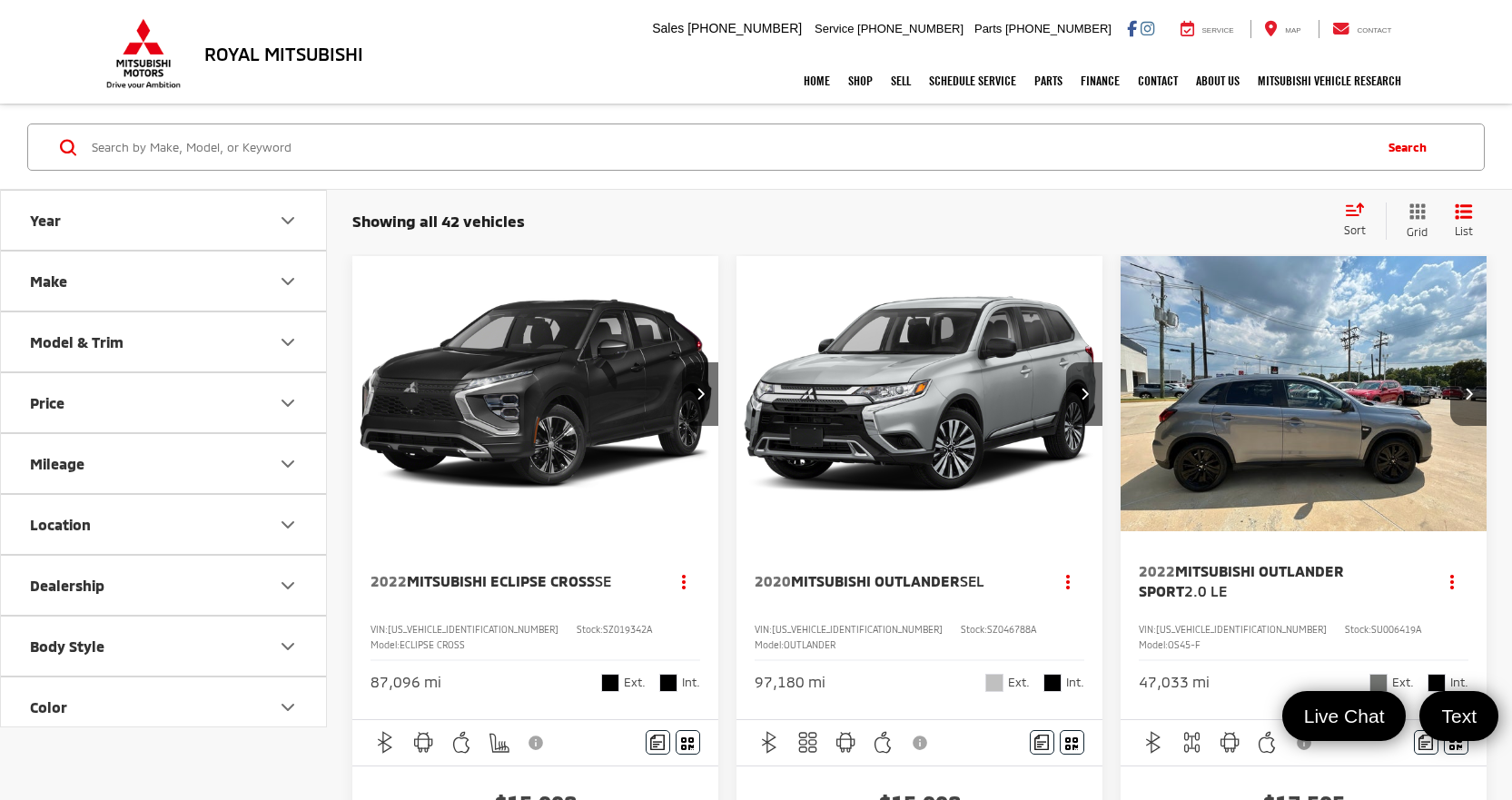
click at [1354, 213] on icon "Select sort value" at bounding box center [1355, 209] width 20 height 13
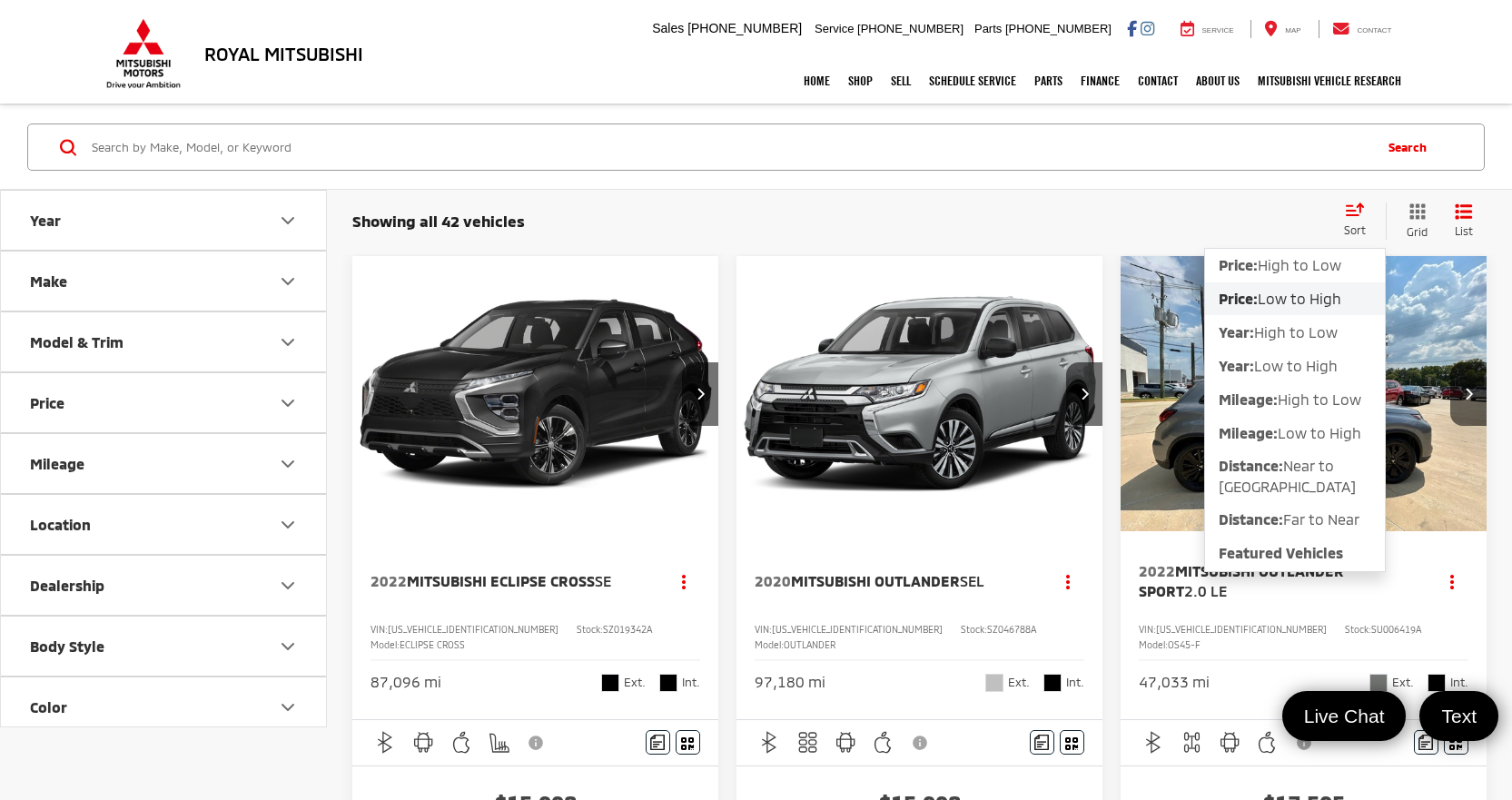
click at [1311, 296] on span "Low to High" at bounding box center [1300, 298] width 83 height 17
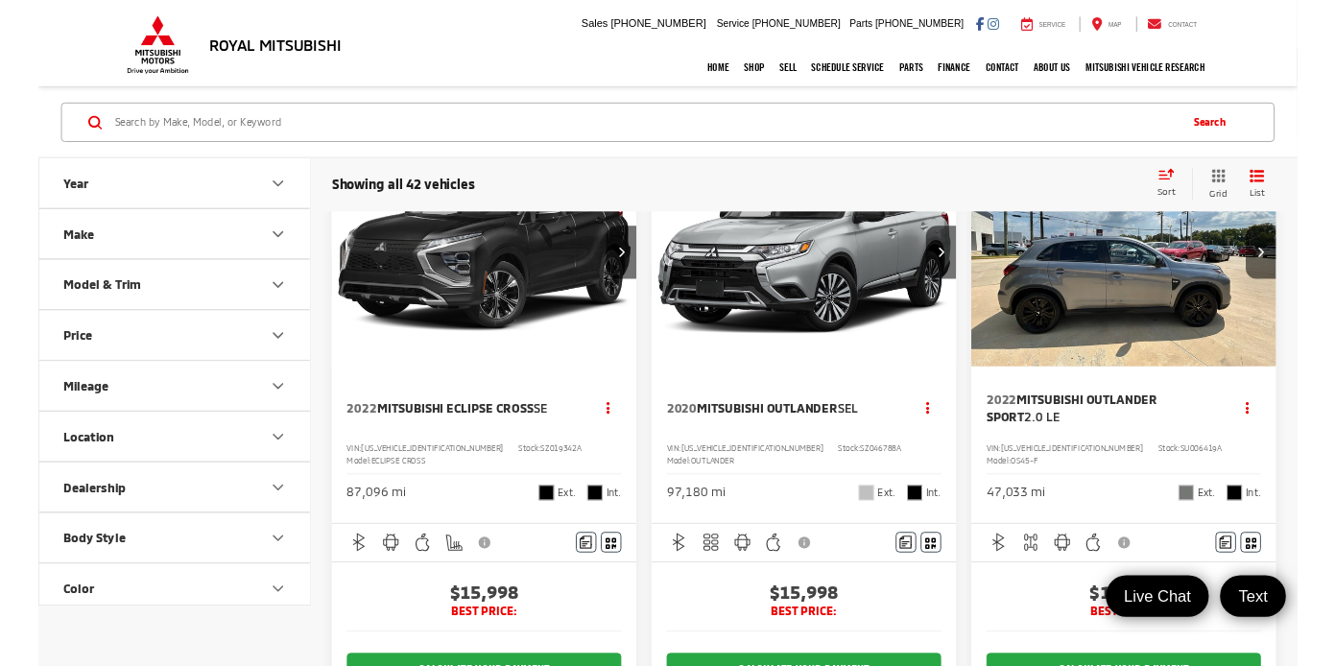
scroll to position [192, 0]
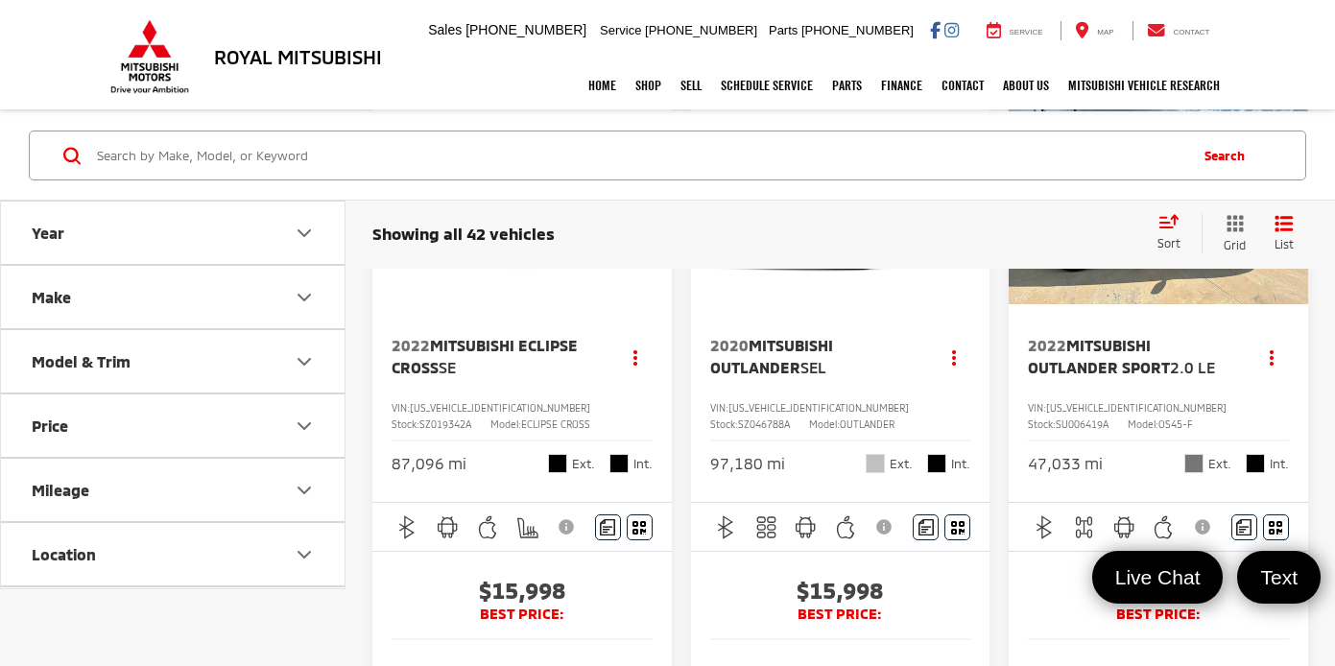
click at [146, 341] on button "Model & Trim" at bounding box center [173, 361] width 345 height 62
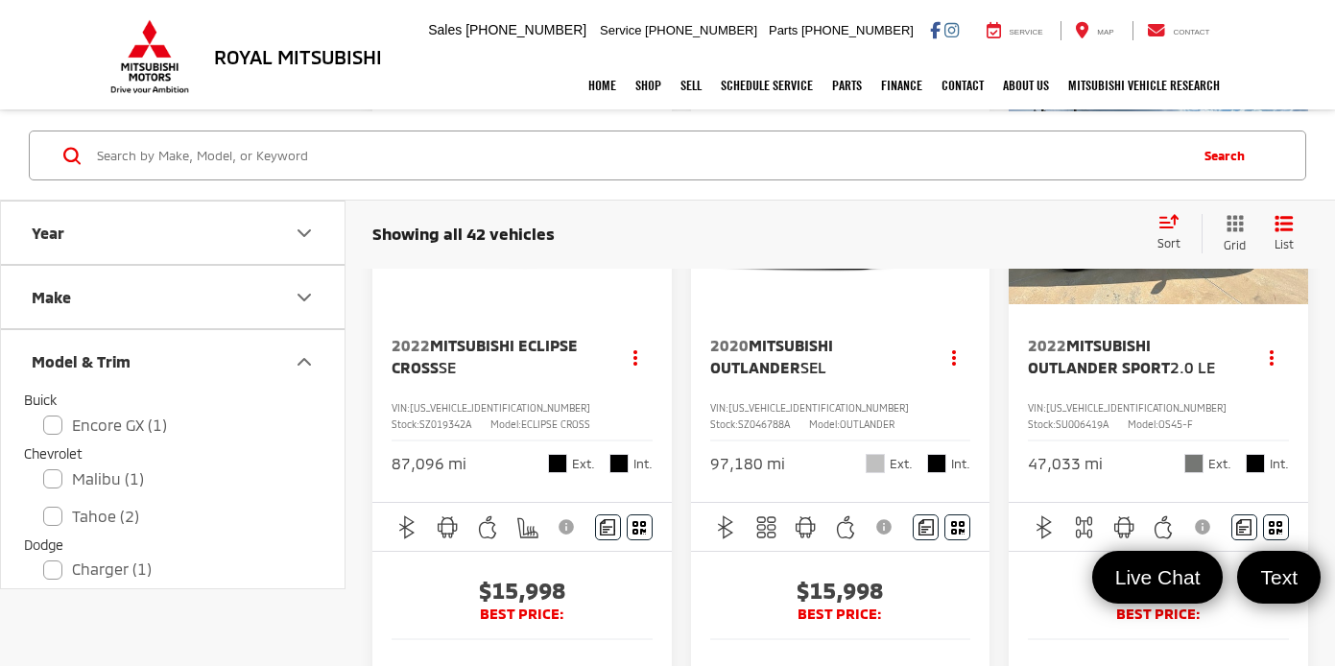
click at [119, 308] on button "Make" at bounding box center [173, 297] width 345 height 62
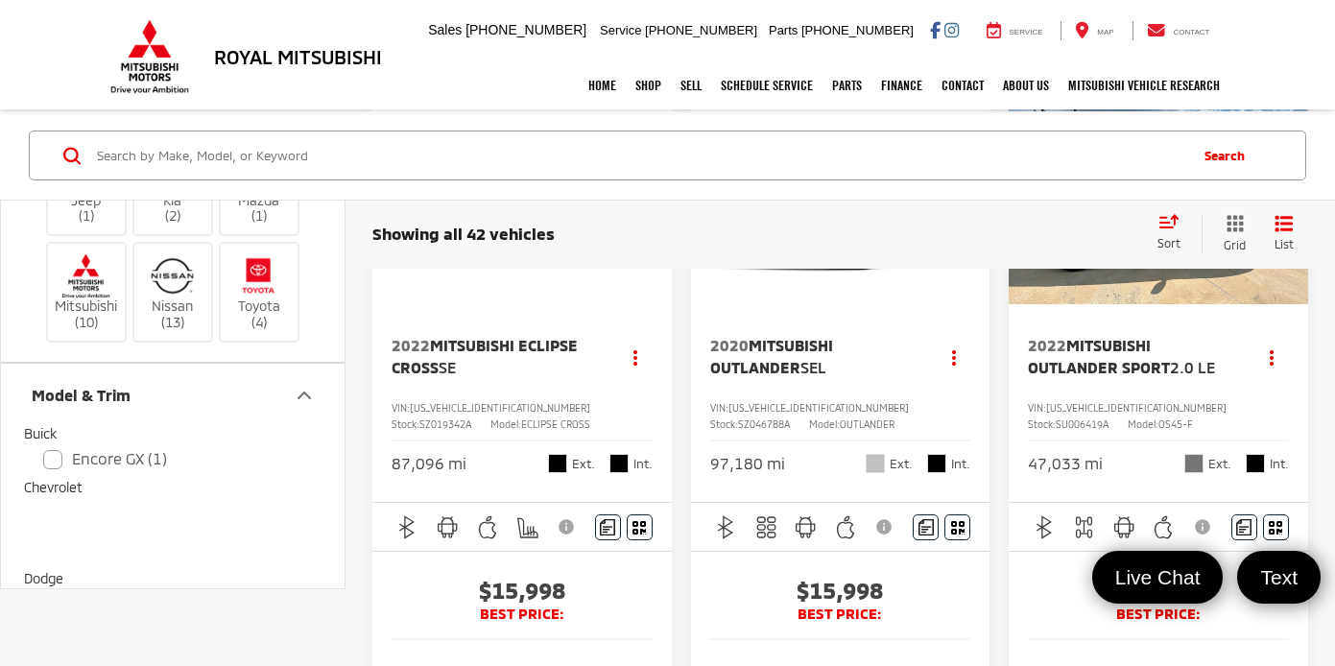
scroll to position [288, 0]
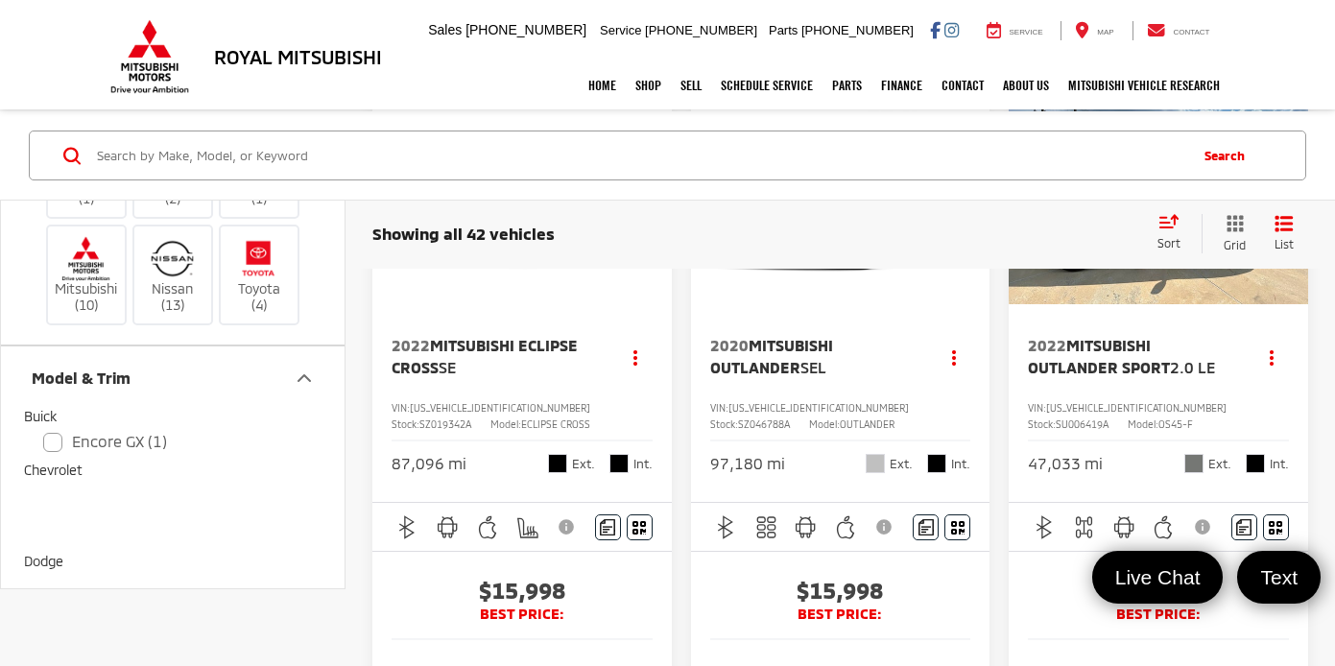
click at [399, 164] on input "Search by Make, Model, or Keyword" at bounding box center [640, 155] width 1090 height 46
paste input "RM828195A"
type input "RM828195A"
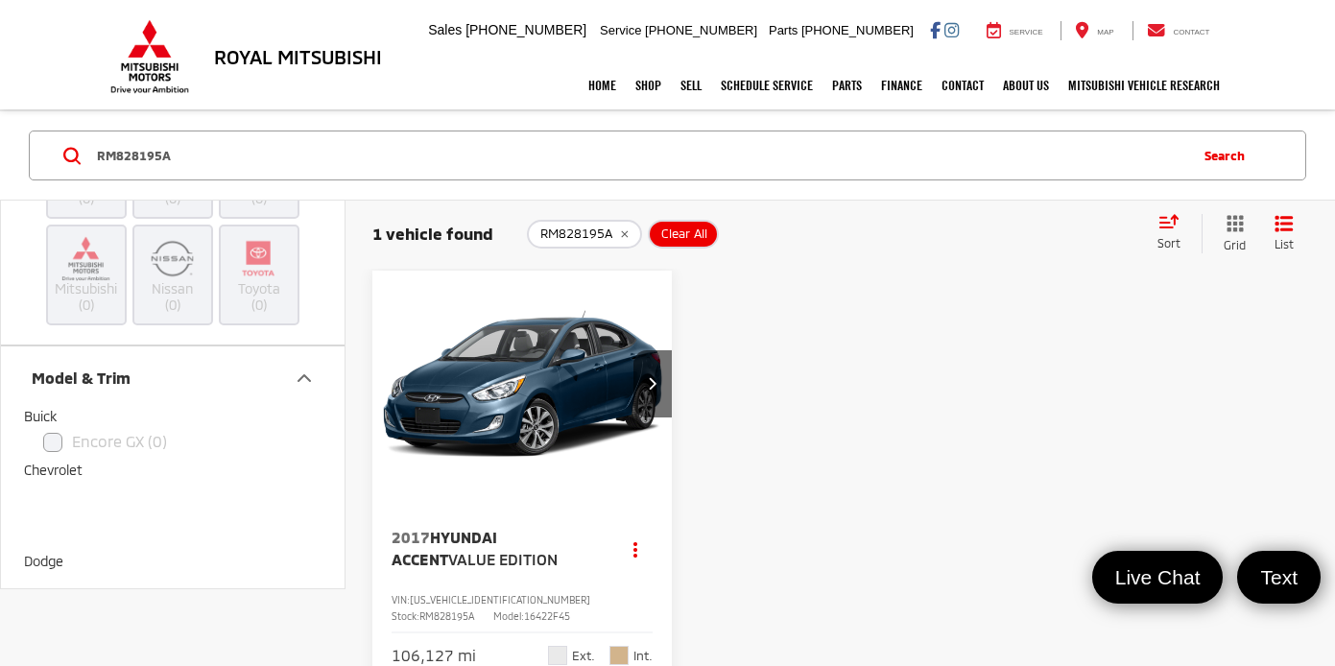
click at [624, 241] on button "RM828195A" at bounding box center [584, 234] width 115 height 29
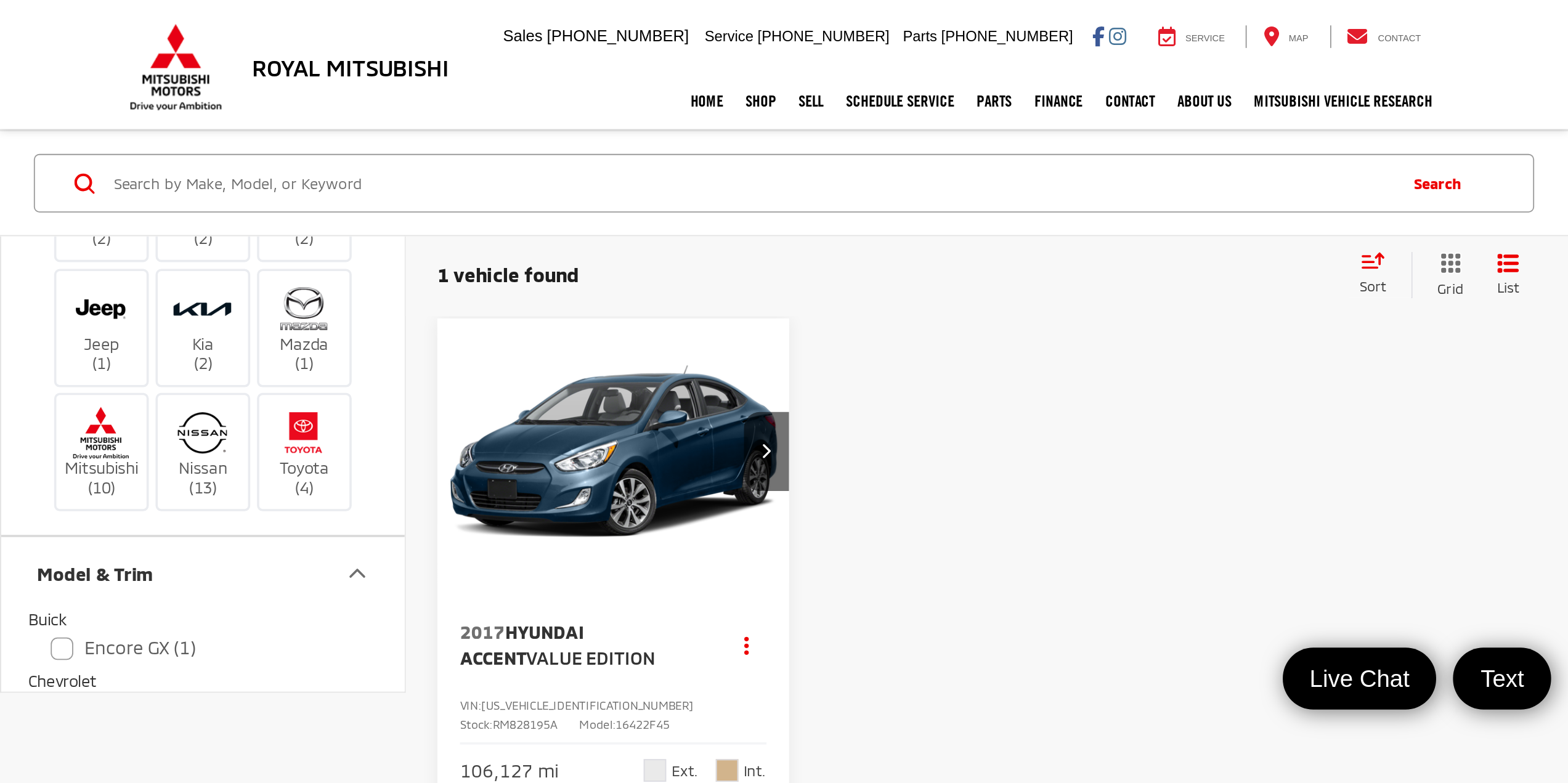
scroll to position [185, 0]
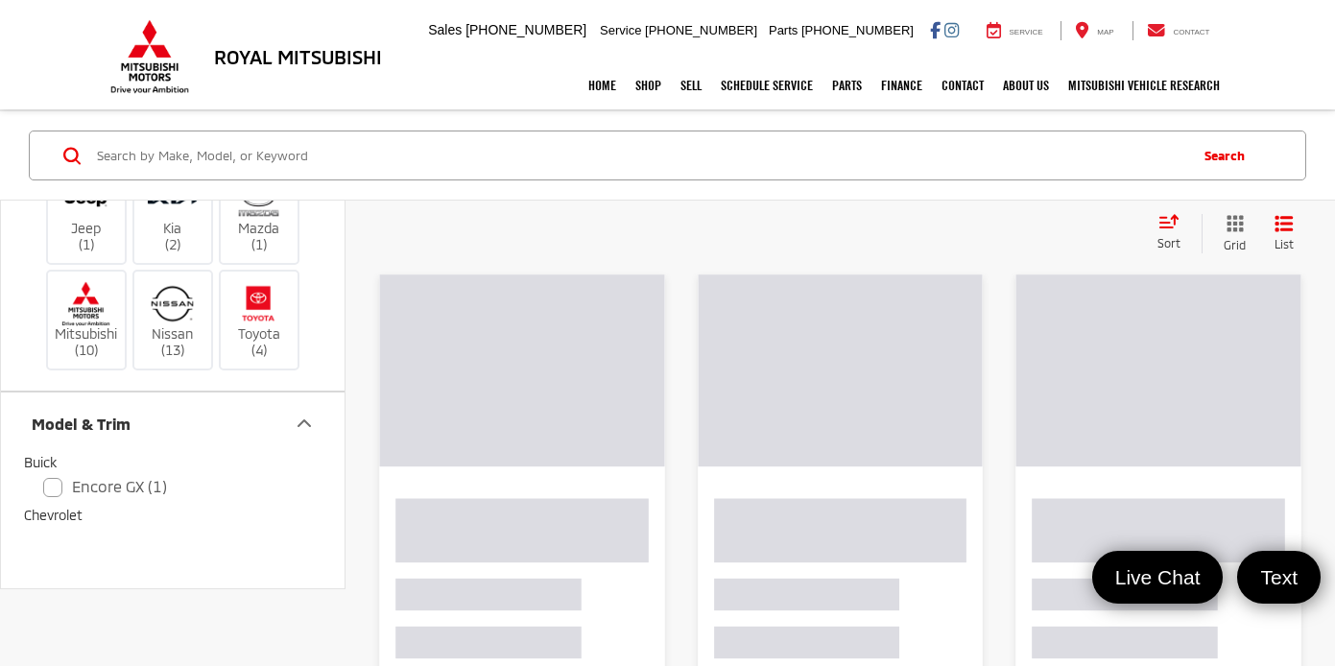
click at [1163, 233] on div "Sort" at bounding box center [1174, 233] width 54 height 38
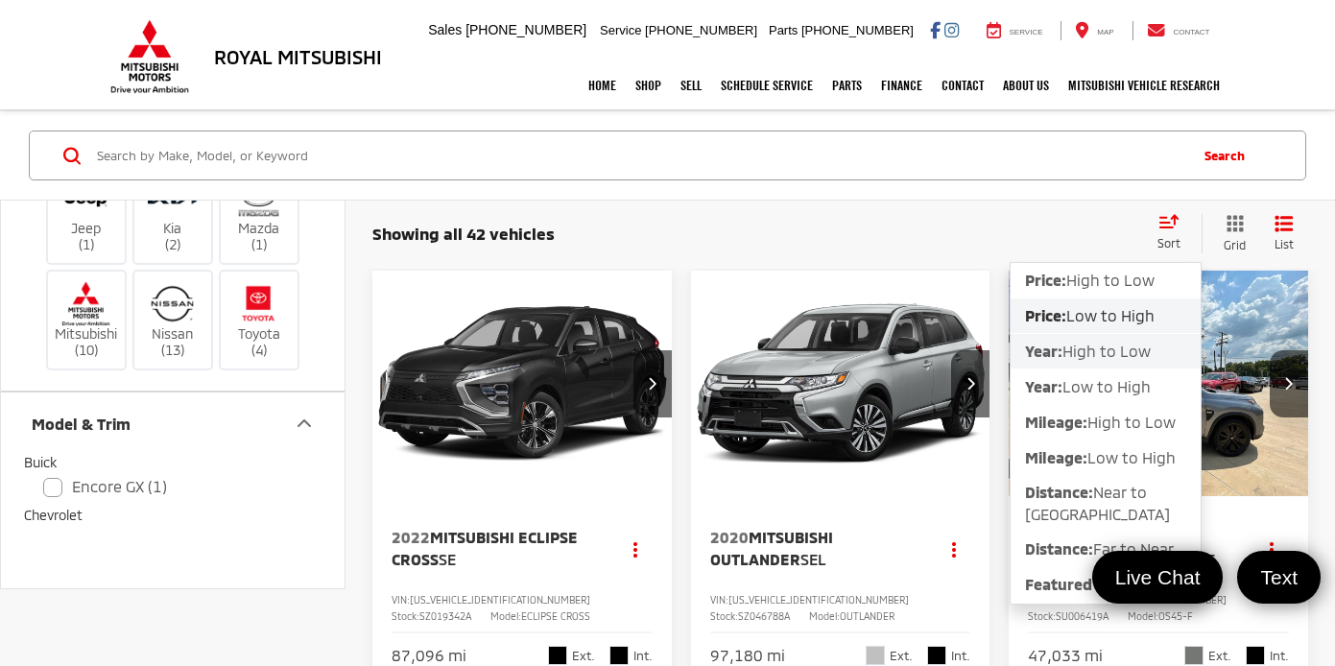
click at [1084, 354] on span "High to Low" at bounding box center [1106, 351] width 88 height 18
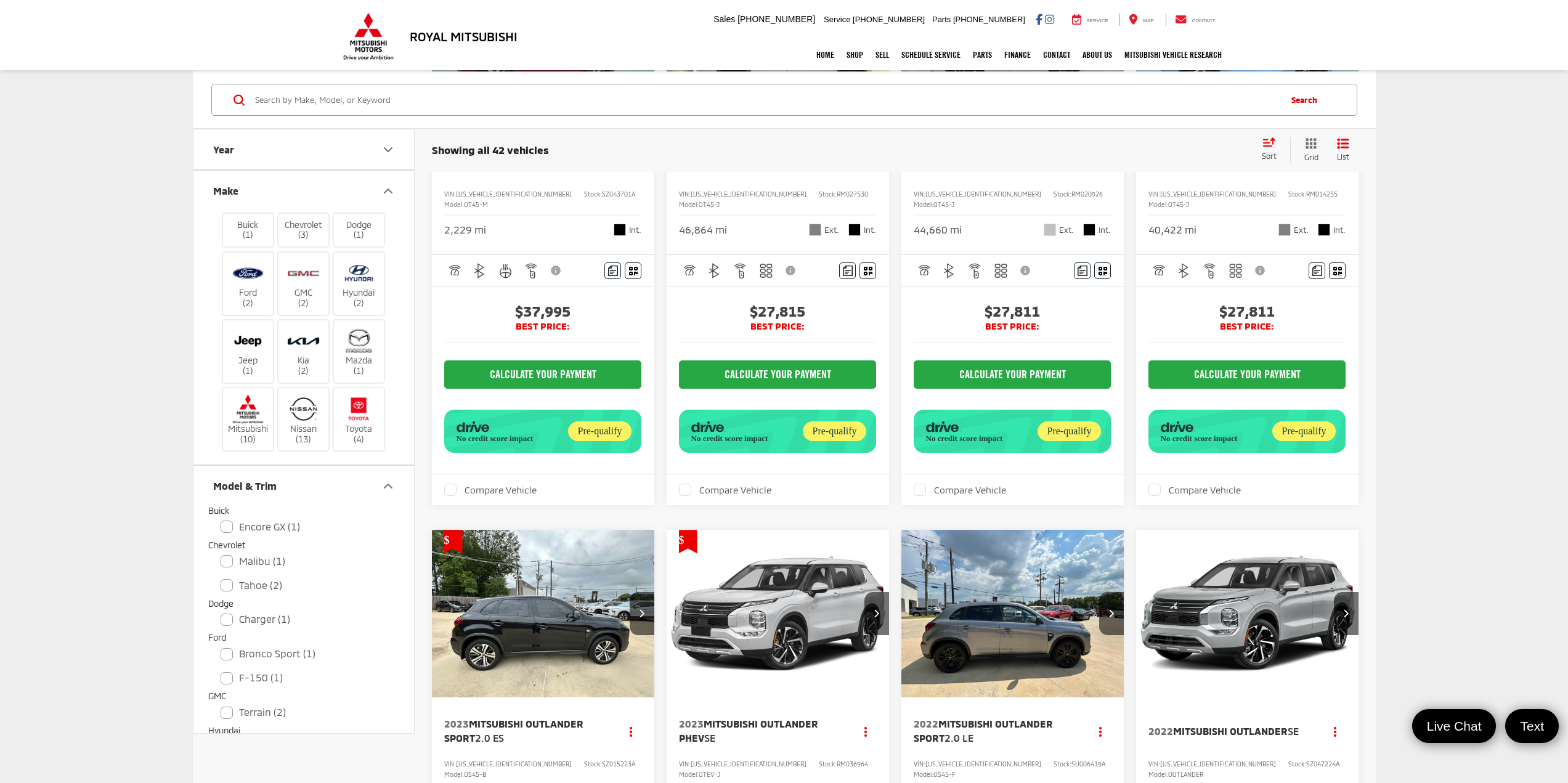
scroll to position [123, 0]
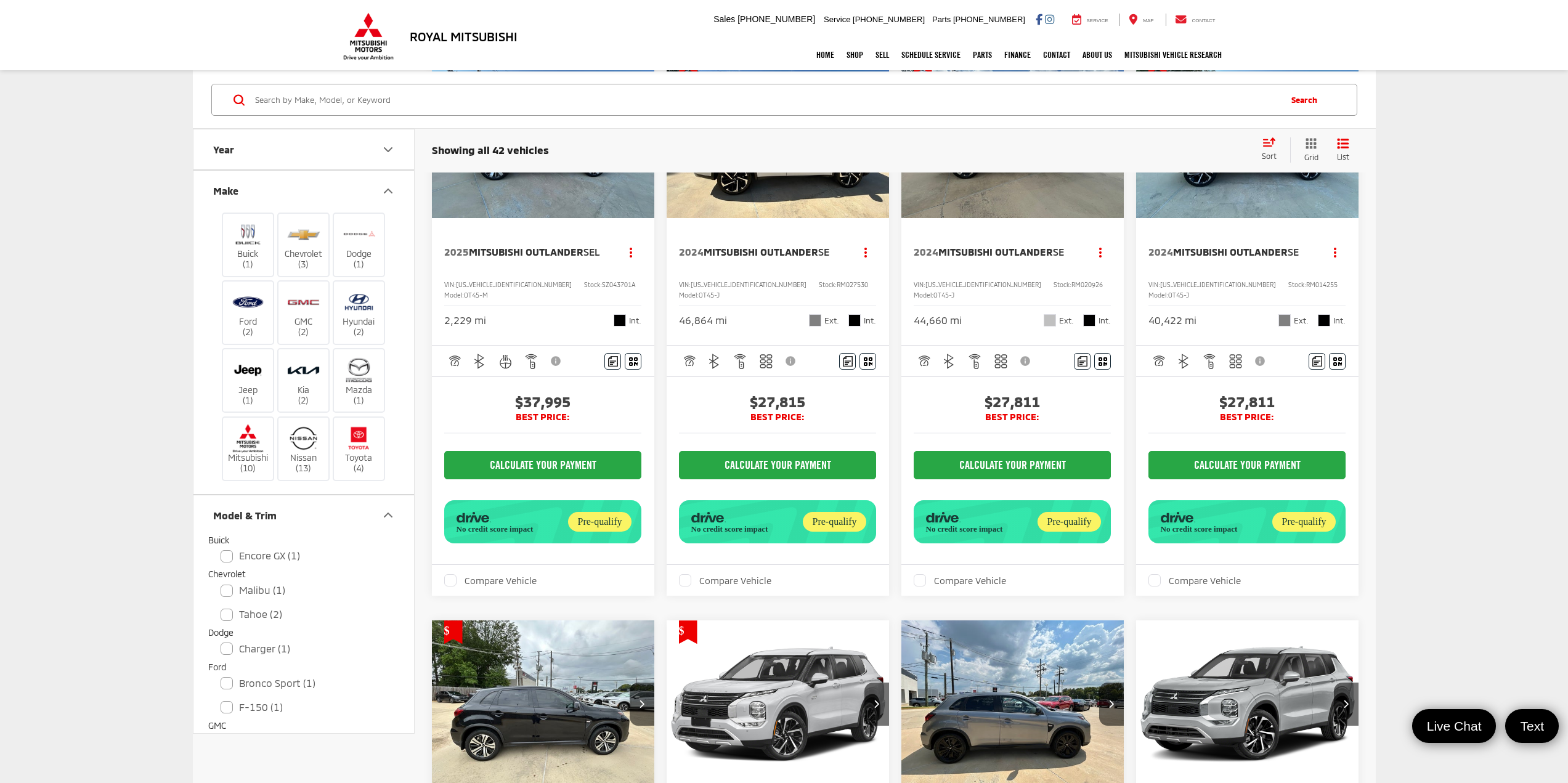
click at [340, 161] on button "Year" at bounding box center [304, 149] width 222 height 40
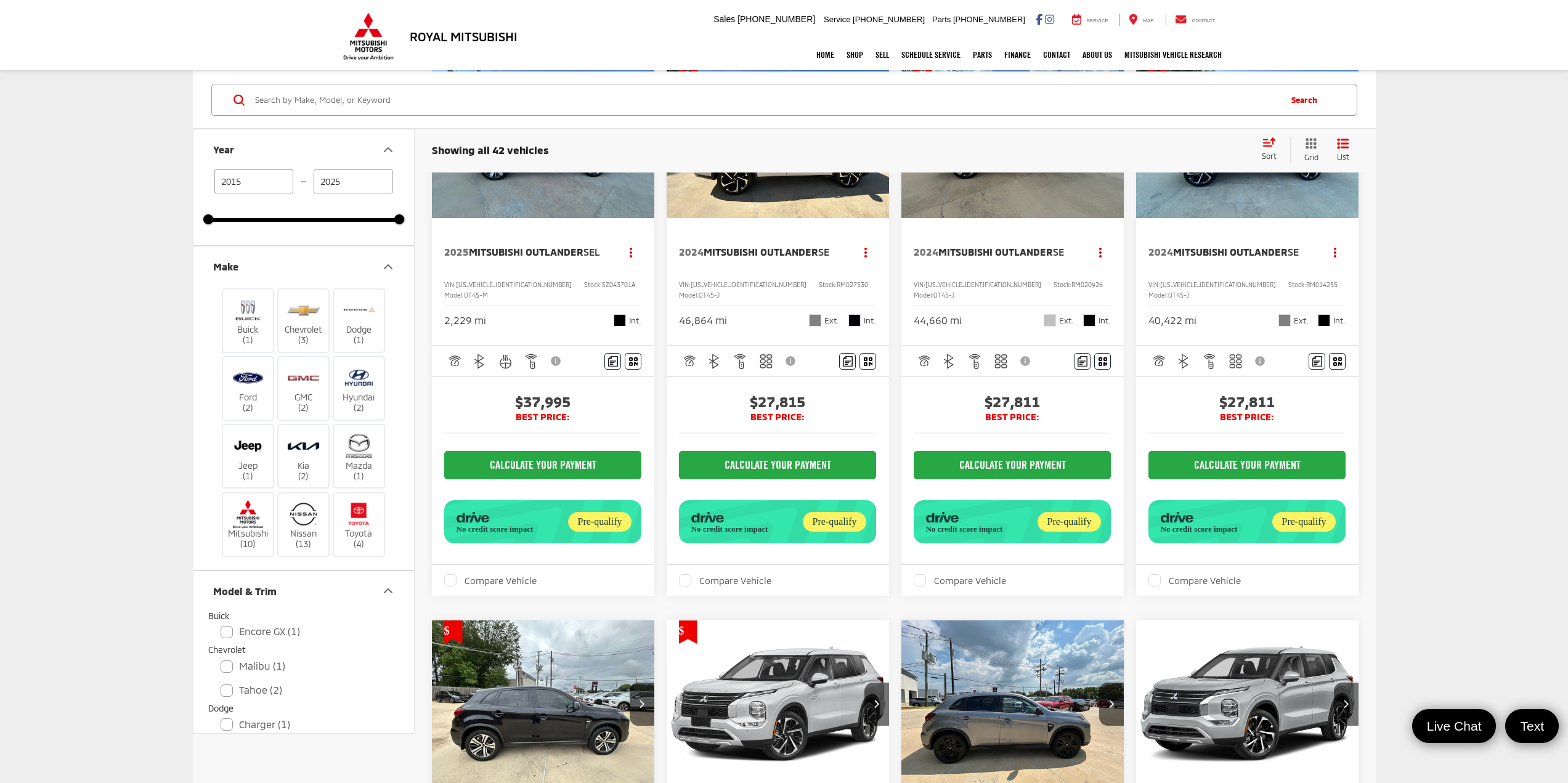
drag, startPoint x: 251, startPoint y: 180, endPoint x: 214, endPoint y: 179, distance: 37.0
click at [214, 179] on input "2015" at bounding box center [254, 181] width 80 height 24
type input "2025"
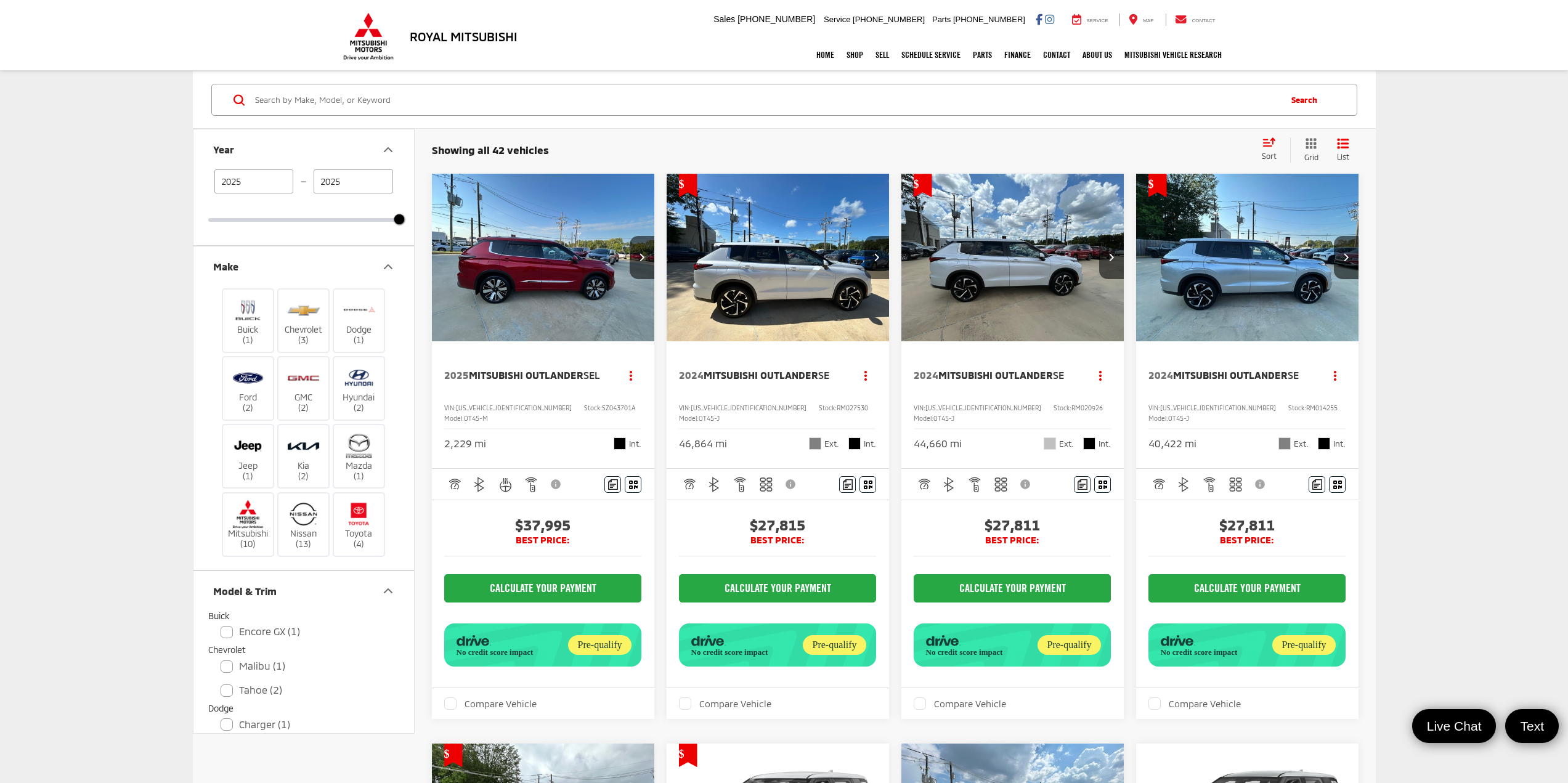
checkbox input "false"
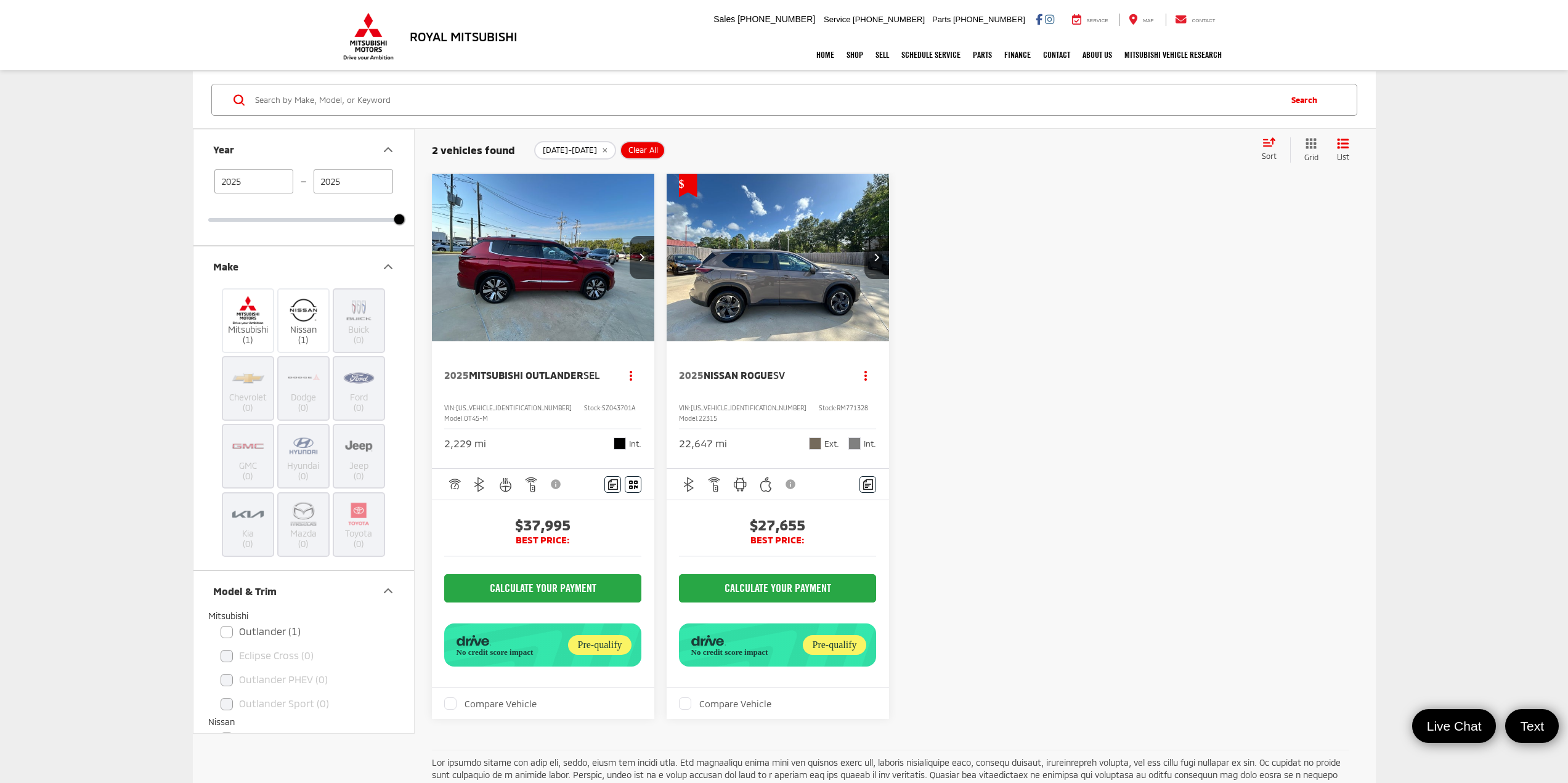
click at [374, 99] on input "Search by Make, Model, or Keyword" at bounding box center [766, 100] width 1025 height 30
paste input "SZ043539A"
type input "SZ043539A"
checkbox input "false"
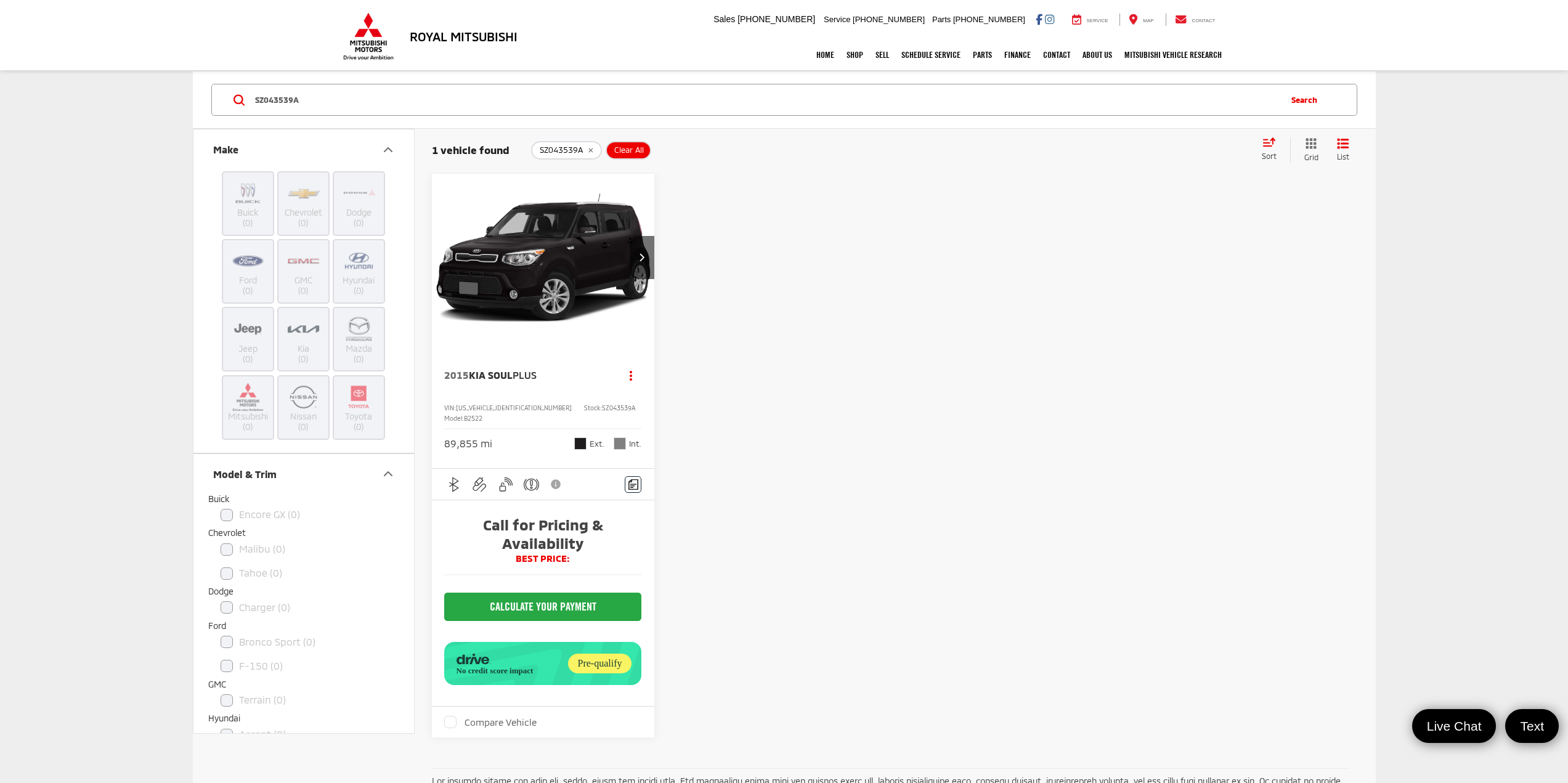
drag, startPoint x: 385, startPoint y: 114, endPoint x: 200, endPoint y: 107, distance: 185.1
click at [200, 107] on div "SZ043539A SZ043539A Search" at bounding box center [784, 100] width 1183 height 57
paste input "701"
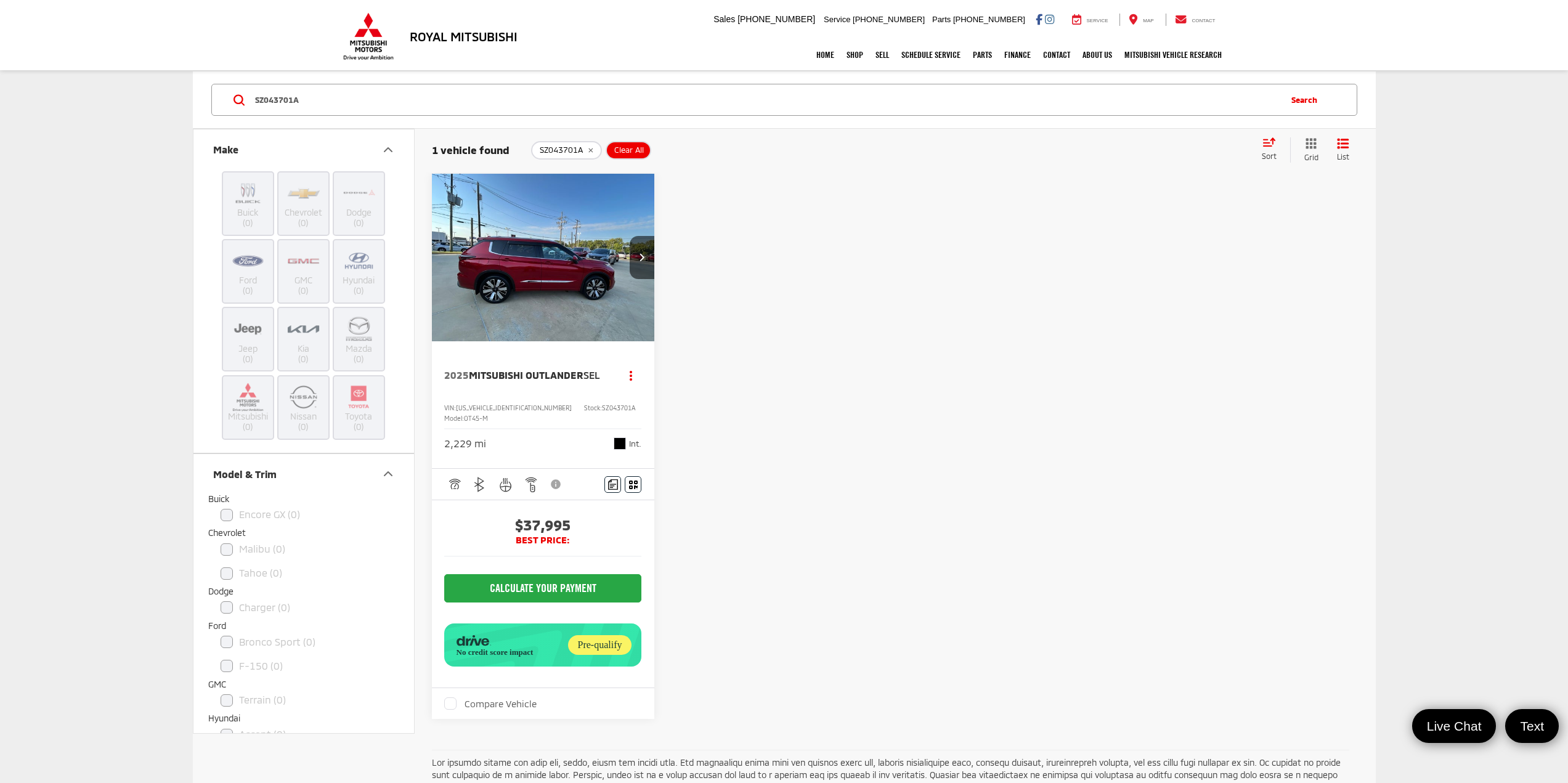
drag, startPoint x: 416, startPoint y: 98, endPoint x: 192, endPoint y: 92, distance: 224.1
click at [193, 92] on div "SZ043701A SZ043701A Search" at bounding box center [784, 100] width 1183 height 57
paste input "RM379219"
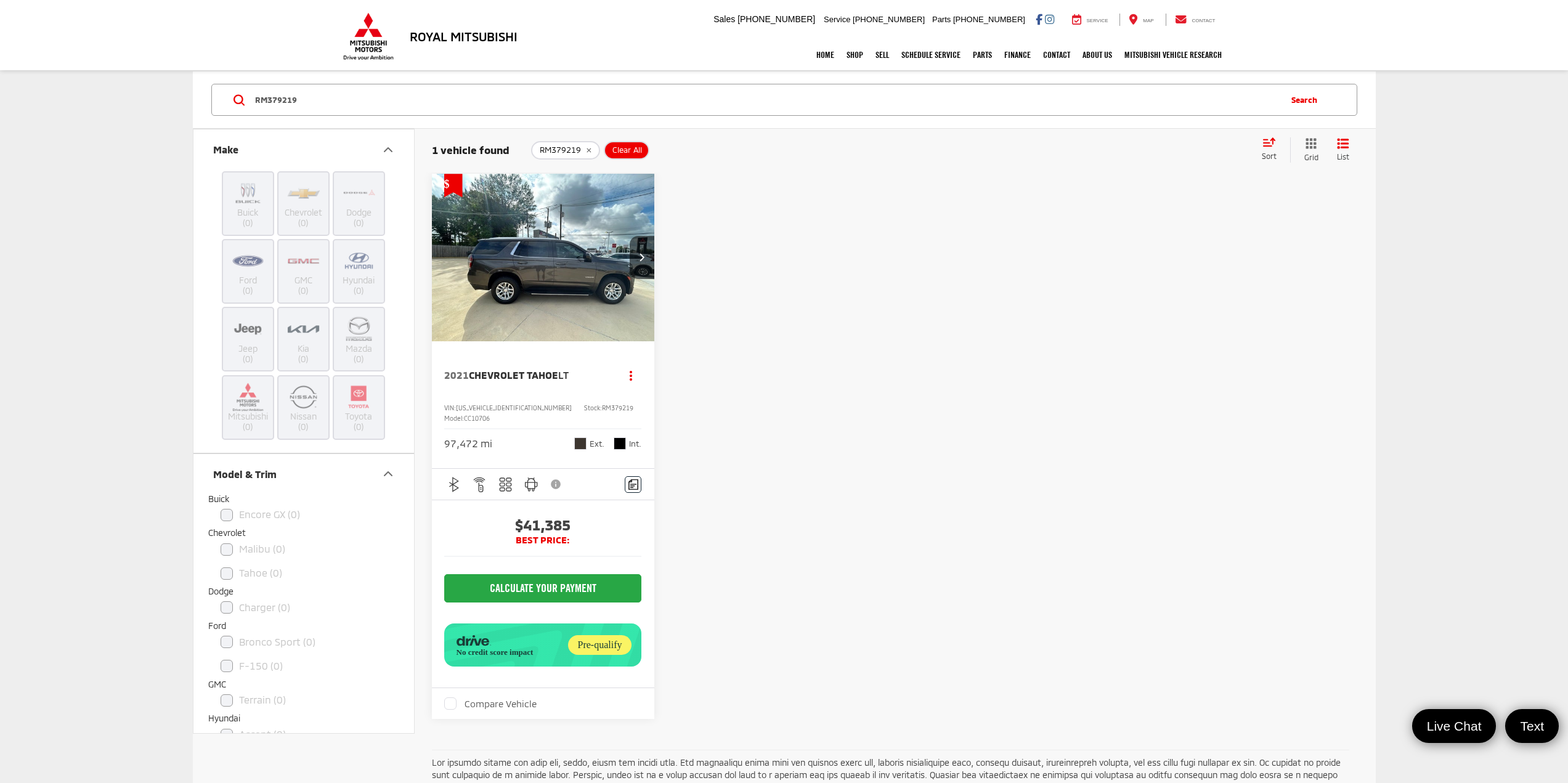
drag, startPoint x: 306, startPoint y: 101, endPoint x: 232, endPoint y: 94, distance: 74.3
click at [232, 94] on div "RM379219 RM379219 Search" at bounding box center [784, 100] width 1146 height 32
paste input "845842"
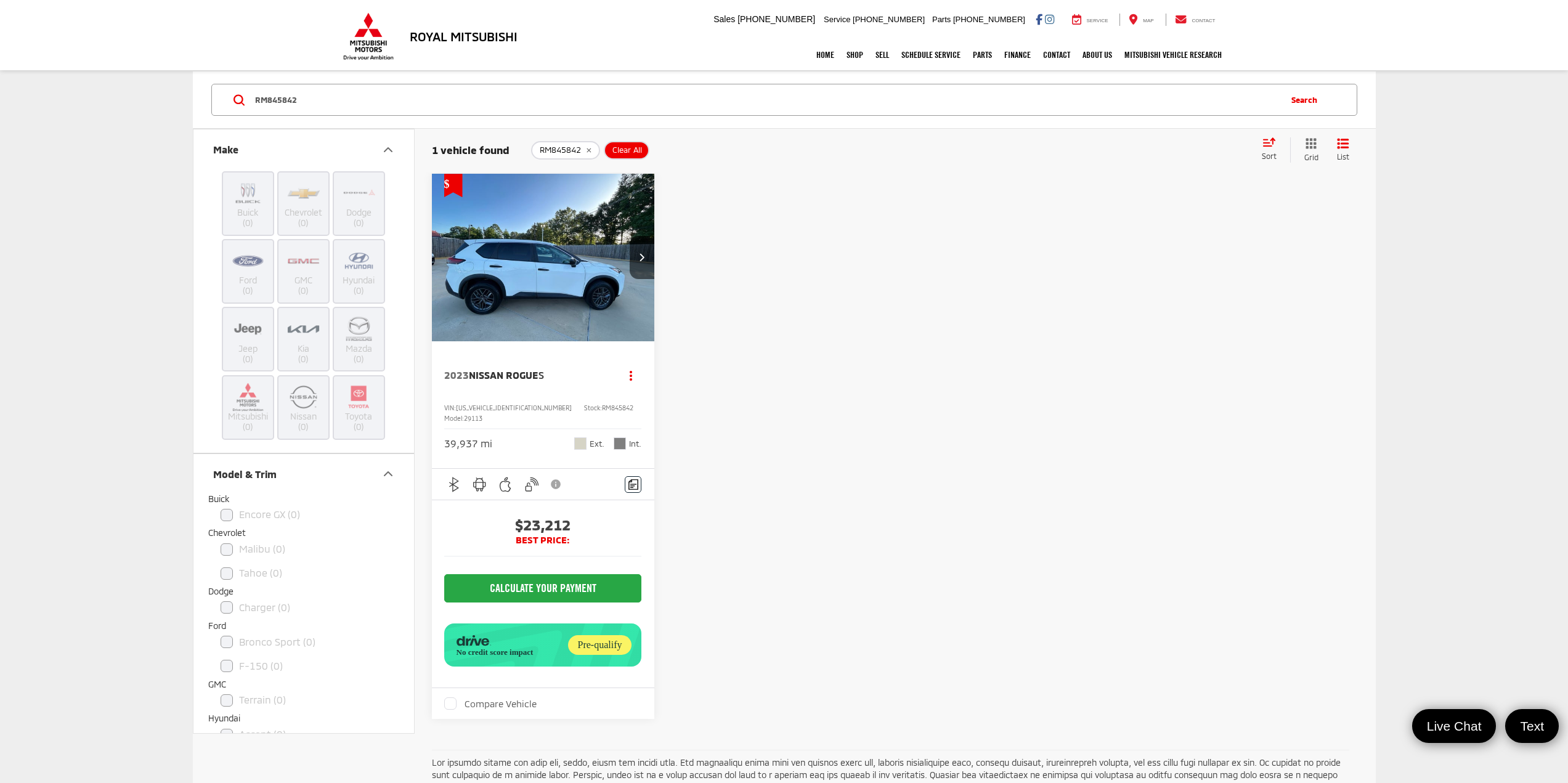
drag, startPoint x: 308, startPoint y: 104, endPoint x: 235, endPoint y: 91, distance: 74.1
click at [235, 91] on div "RM845842 RM845842 Search" at bounding box center [784, 100] width 1146 height 32
paste input "11766"
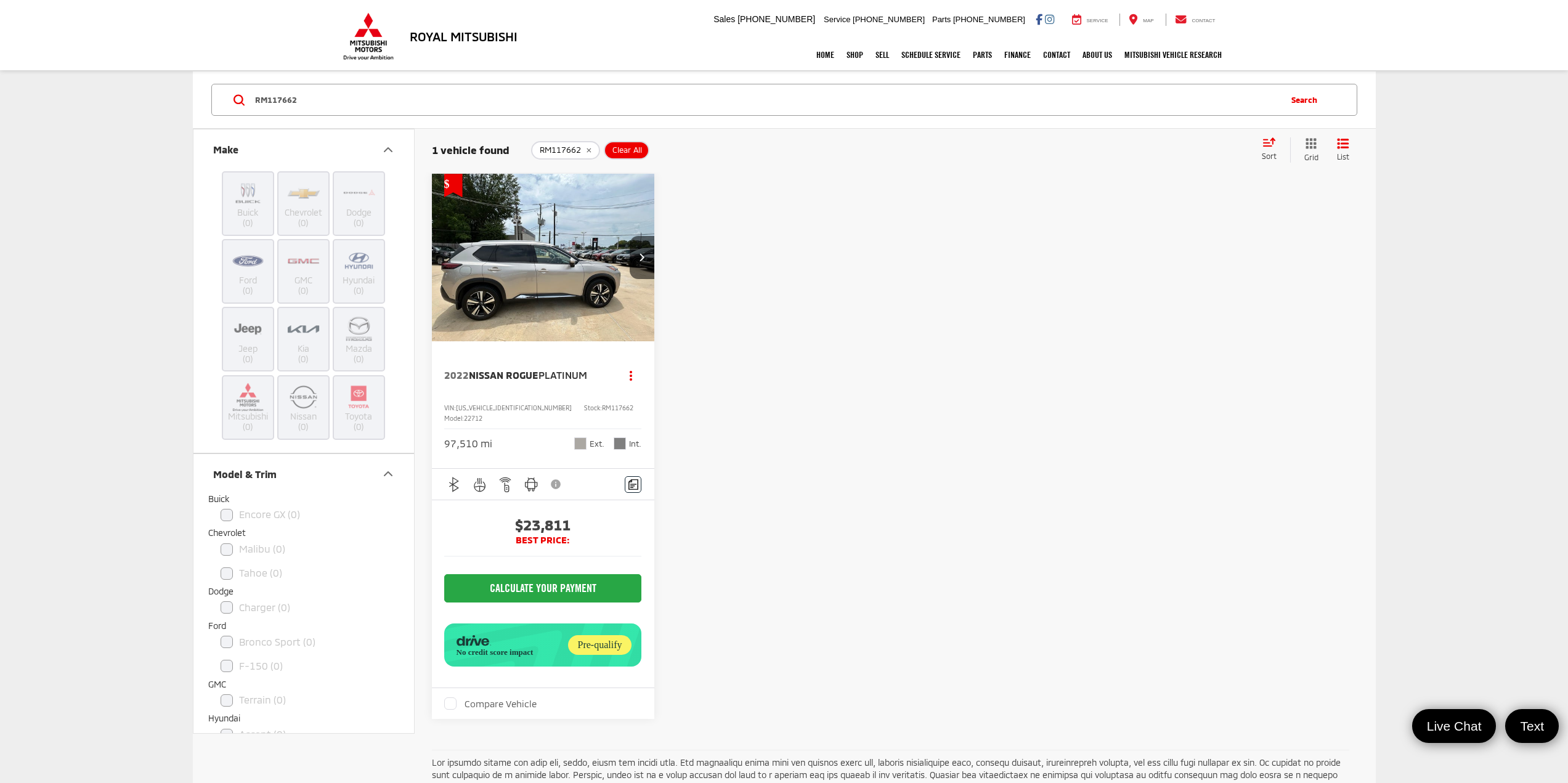
drag, startPoint x: 431, startPoint y: 108, endPoint x: 235, endPoint y: 96, distance: 196.4
click at [0, 0] on form "RM117662 RM117662" at bounding box center [0, 0] width 0 height 0
paste input "N06123"
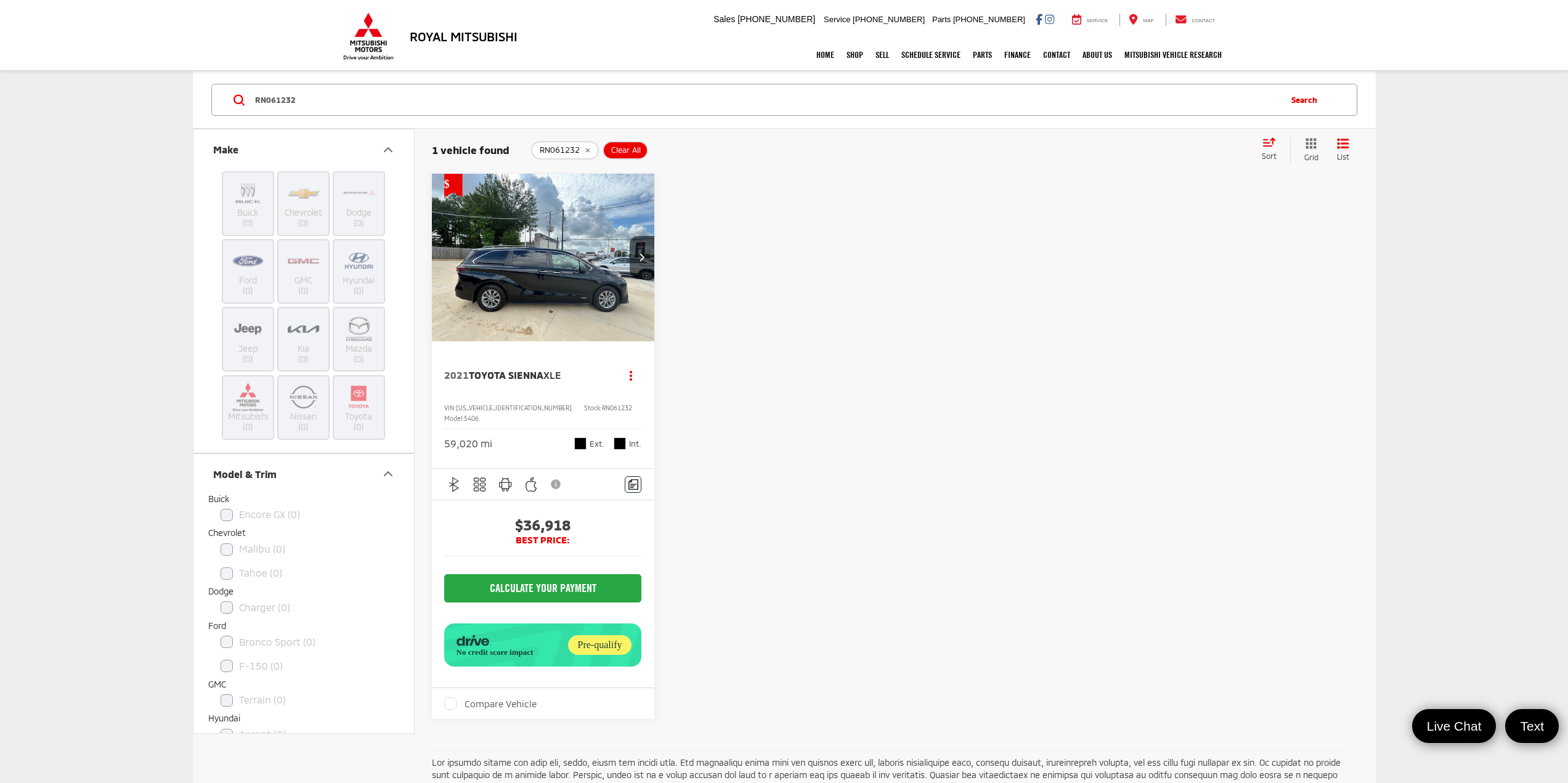
drag, startPoint x: 361, startPoint y: 101, endPoint x: 206, endPoint y: 99, distance: 155.0
click at [206, 99] on div "RN061232 RN061232 Search" at bounding box center [784, 100] width 1158 height 32
paste input "SZ046629A"
type input "SZ046629A"
